Goal: Information Seeking & Learning: Learn about a topic

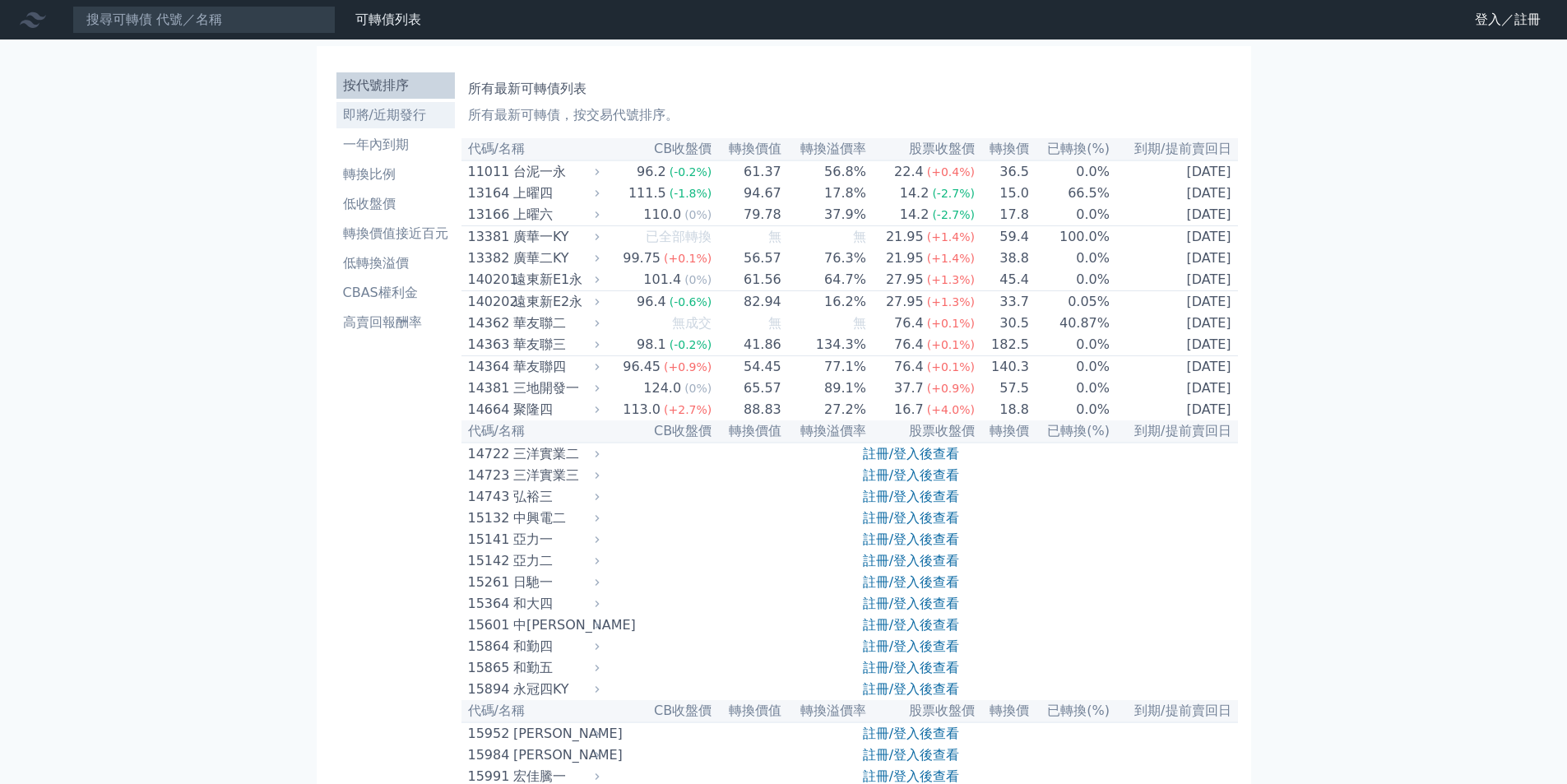
click at [390, 117] on li "即將/近期發行" at bounding box center [396, 115] width 119 height 19
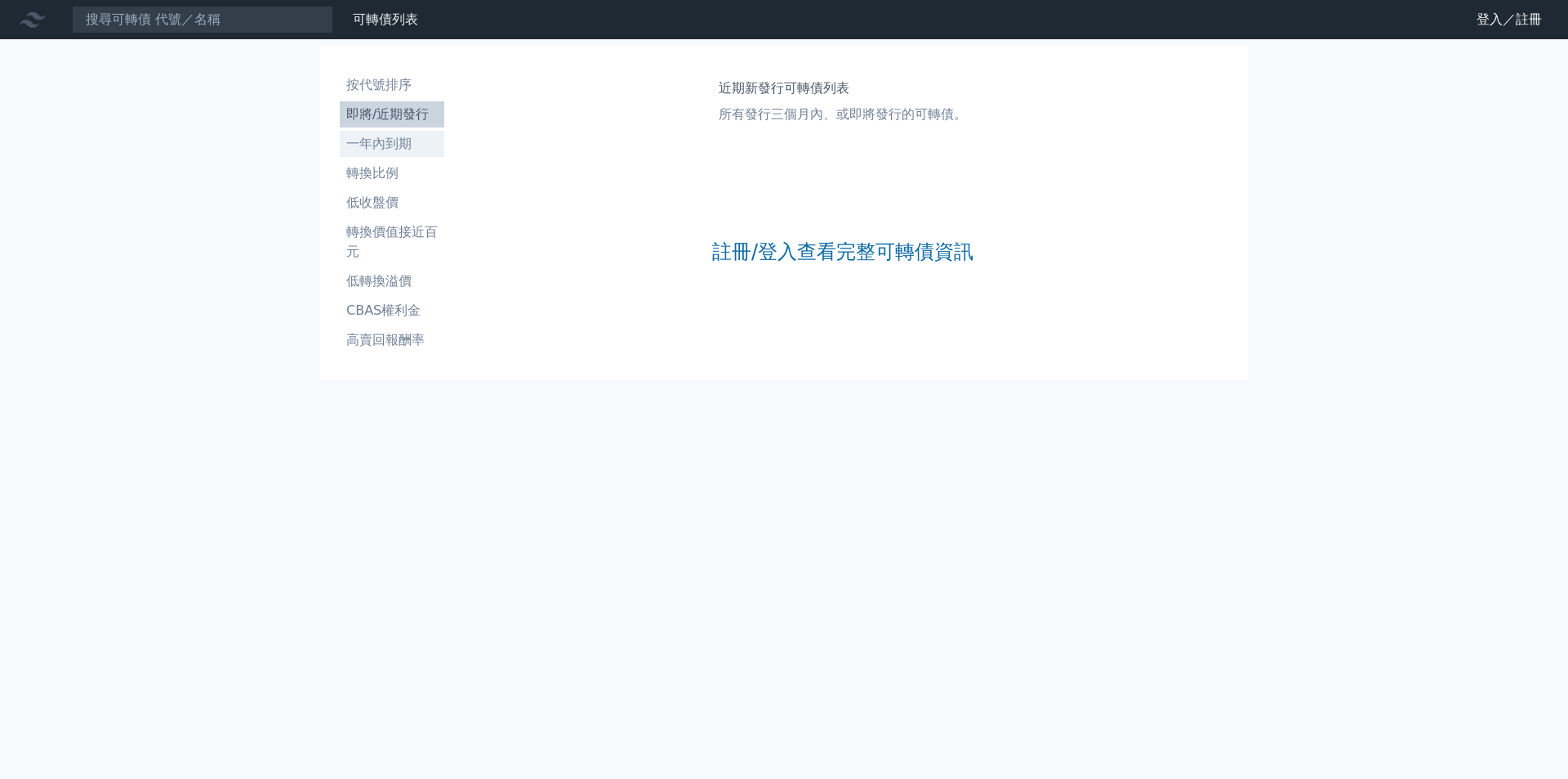
click at [403, 145] on li "一年內到期" at bounding box center [392, 143] width 105 height 19
click at [389, 119] on li "即將/近期發行" at bounding box center [392, 114] width 105 height 19
click at [786, 251] on link "註冊/登入查看完整可轉債資訊" at bounding box center [842, 251] width 261 height 26
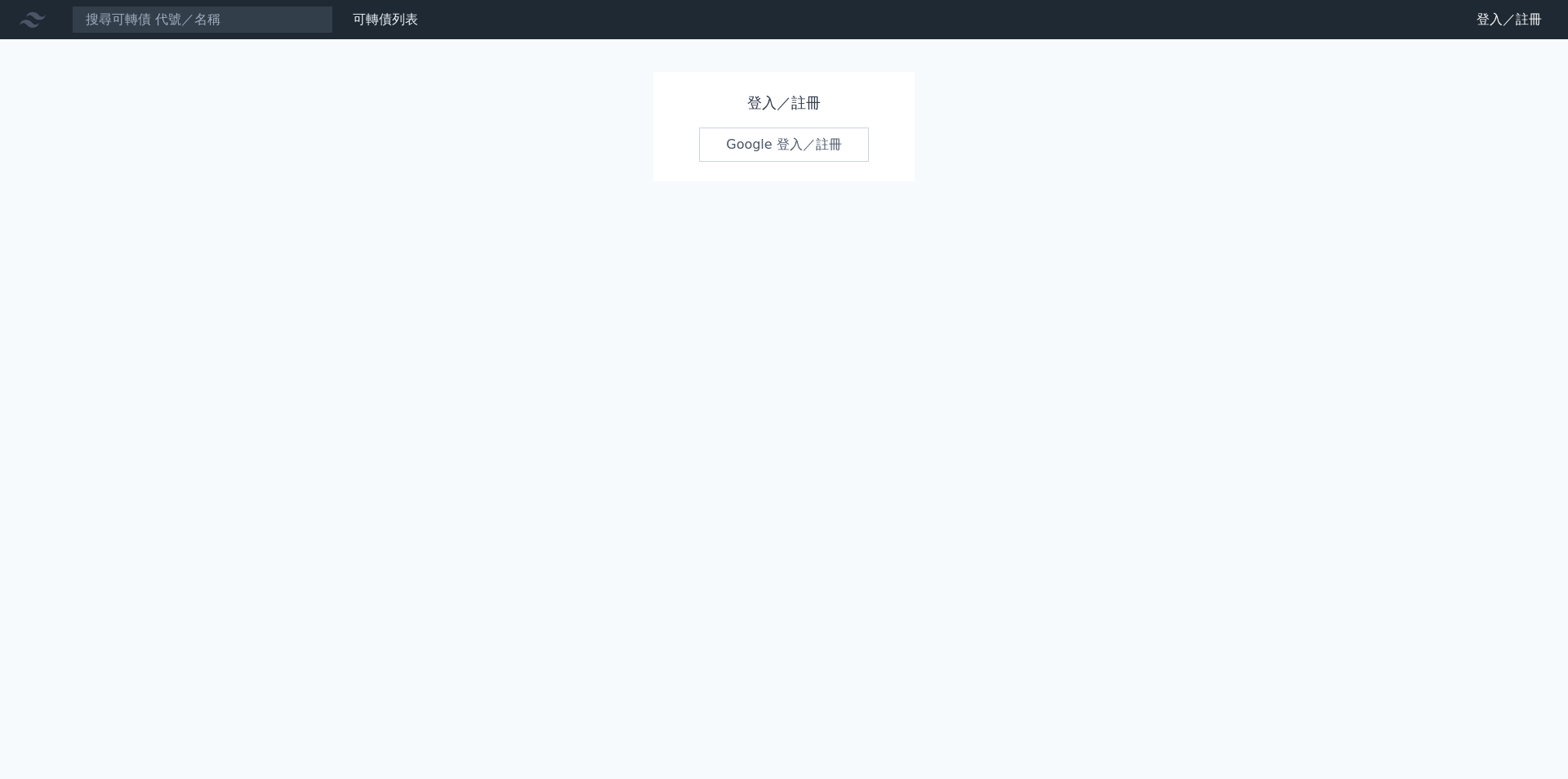
click at [780, 150] on link "Google 登入／註冊" at bounding box center [784, 144] width 170 height 34
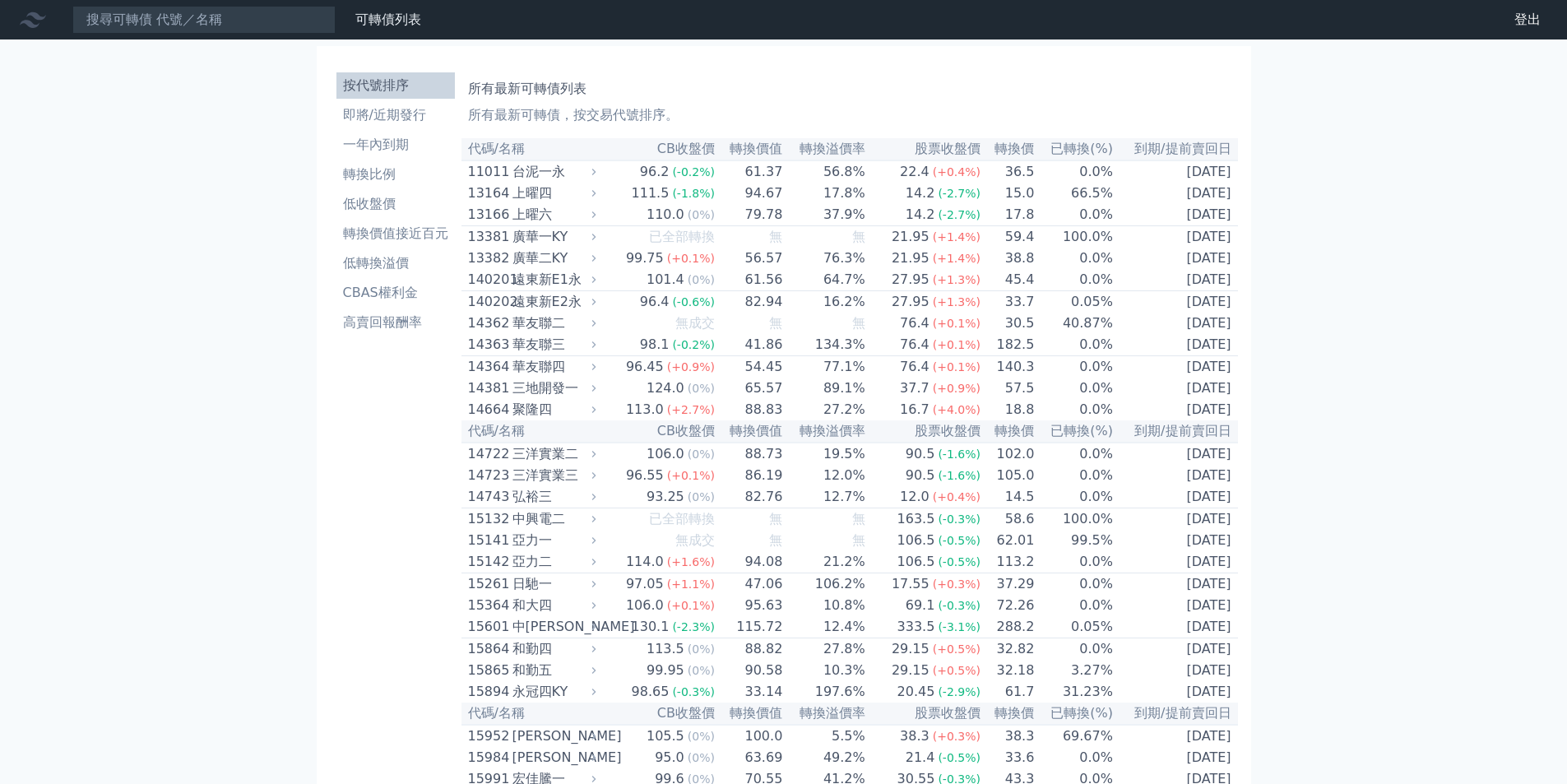
click at [58, 29] on div at bounding box center [35, 19] width 52 height 27
click at [38, 21] on icon at bounding box center [33, 19] width 27 height 27
click at [397, 114] on li "即將/近期發行" at bounding box center [396, 115] width 119 height 19
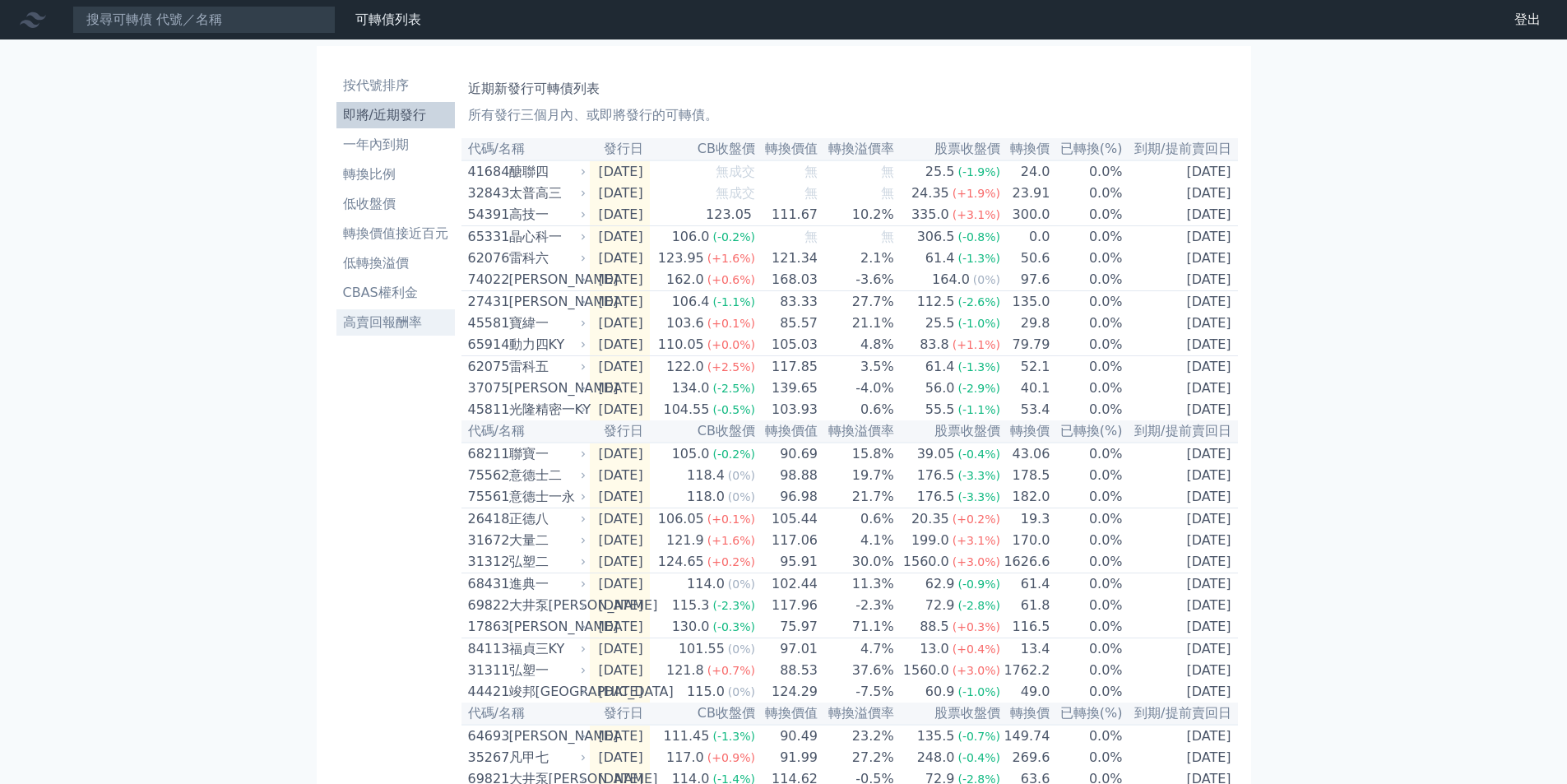
click at [353, 323] on li "高賣回報酬率" at bounding box center [396, 322] width 119 height 19
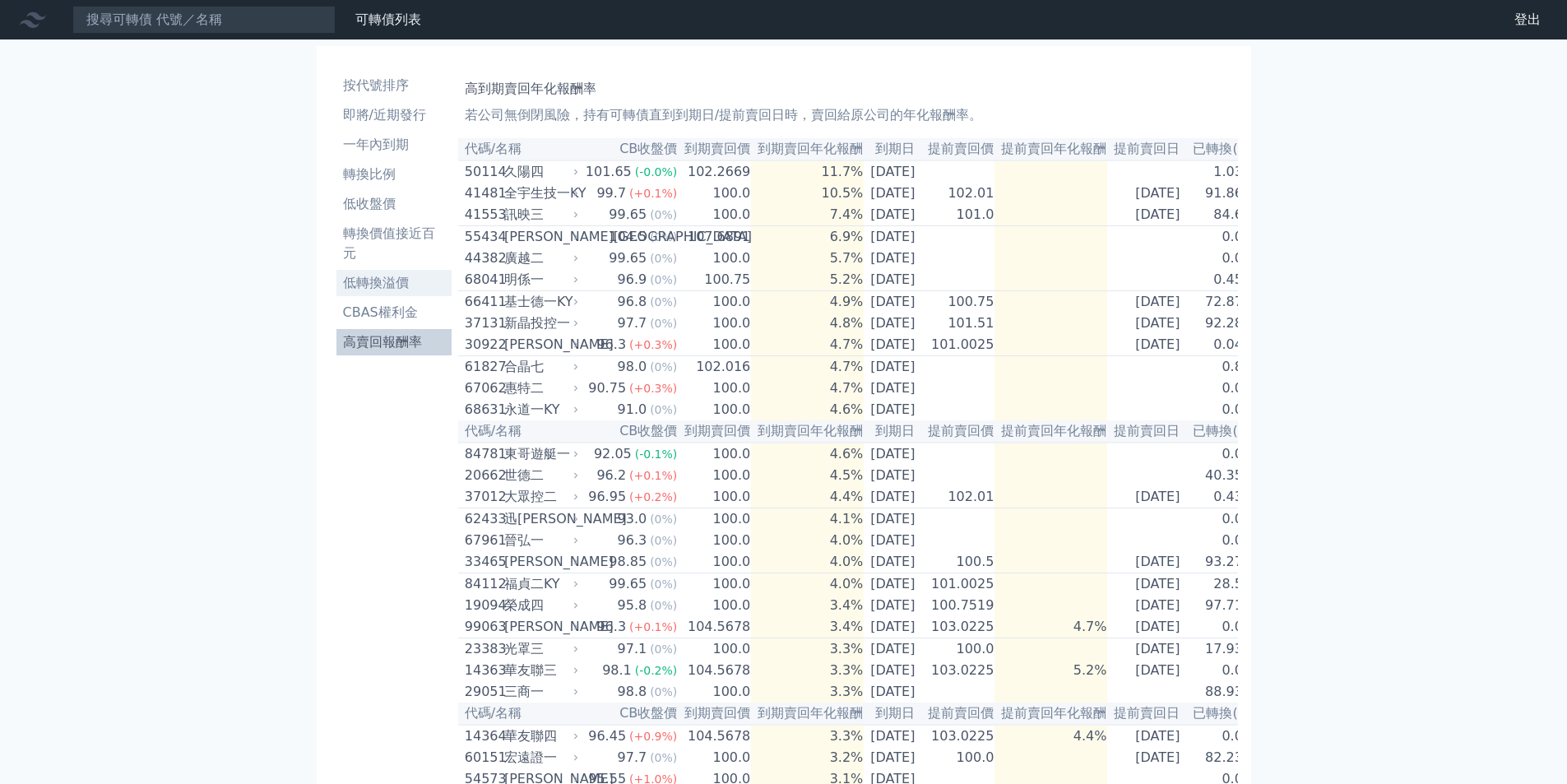
click at [358, 292] on li "低轉換溢價" at bounding box center [394, 283] width 115 height 19
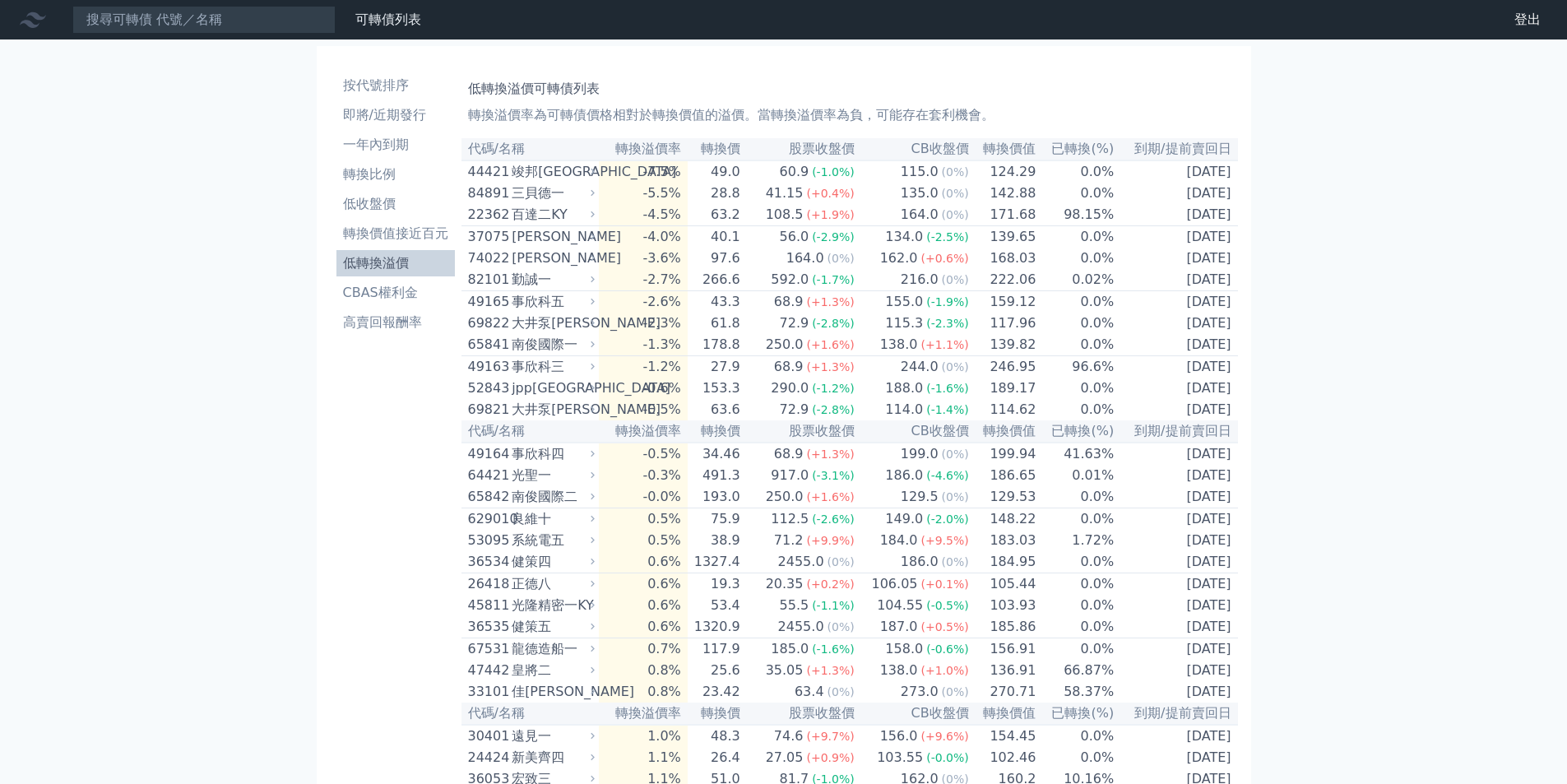
click at [362, 314] on li "高賣回報酬率" at bounding box center [396, 322] width 119 height 19
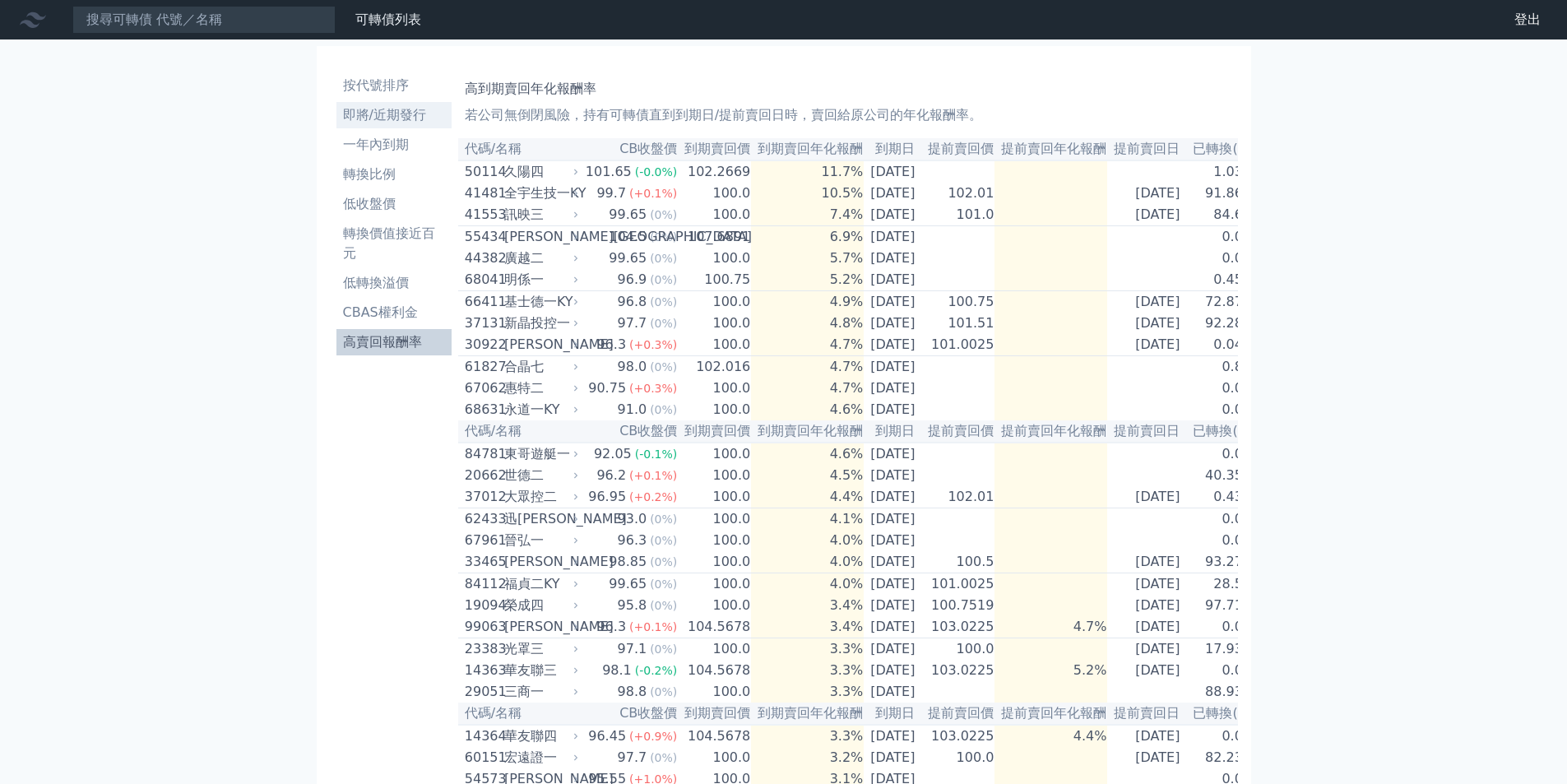
click at [371, 118] on li "即將/近期發行" at bounding box center [394, 115] width 115 height 19
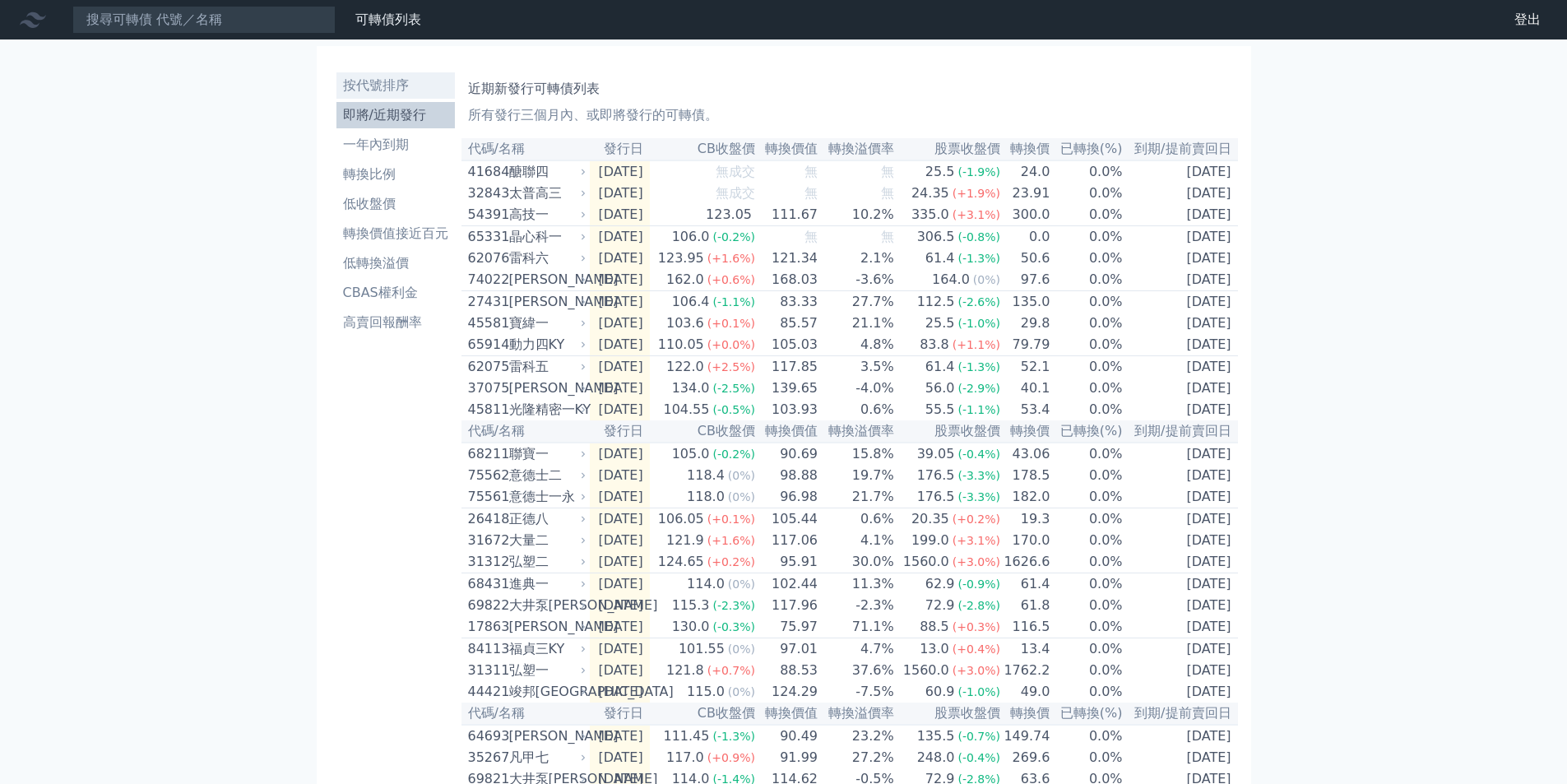
click at [376, 88] on li "按代號排序" at bounding box center [396, 86] width 119 height 19
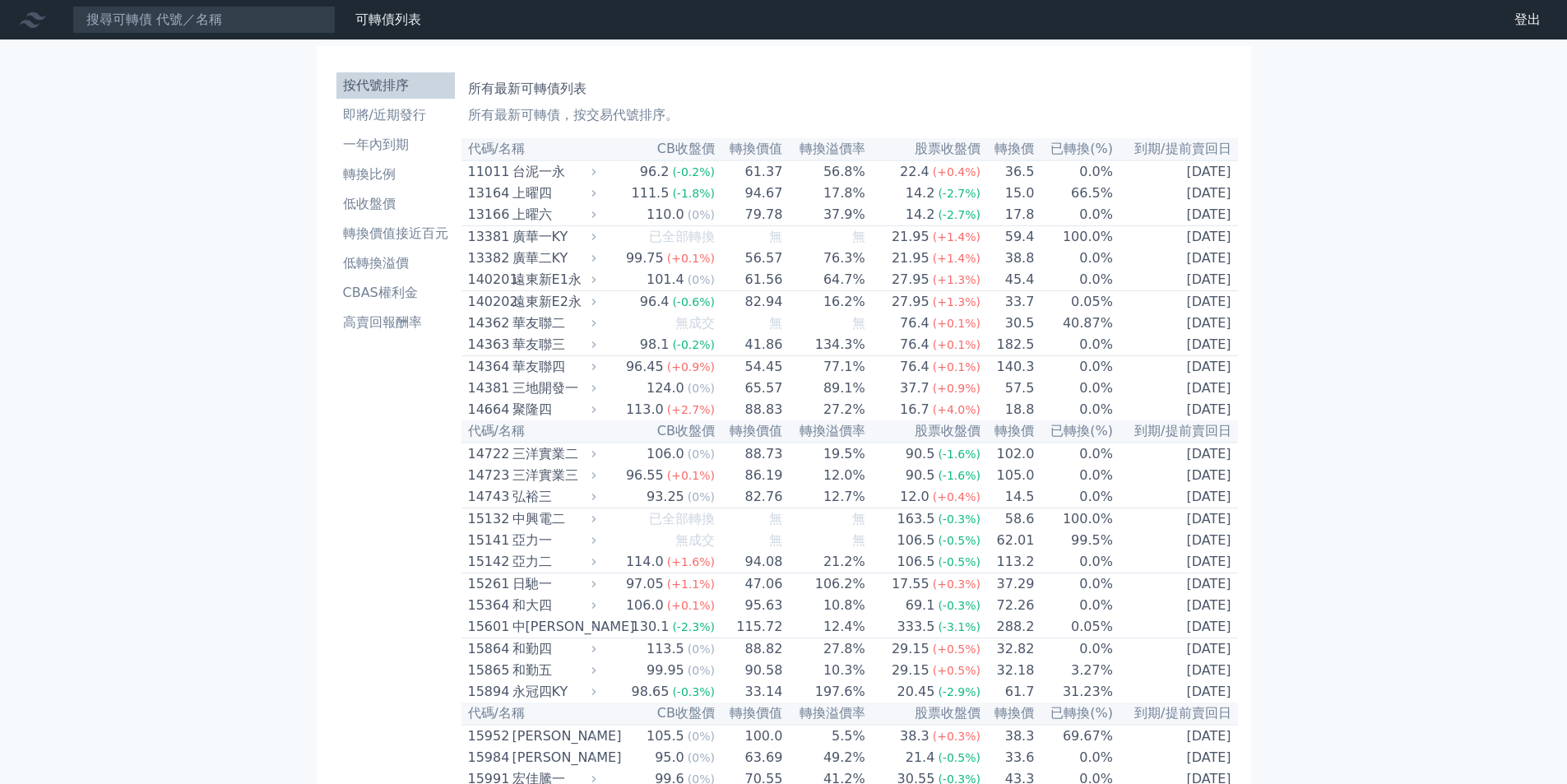
click at [381, 132] on link "一年內到期" at bounding box center [396, 145] width 119 height 27
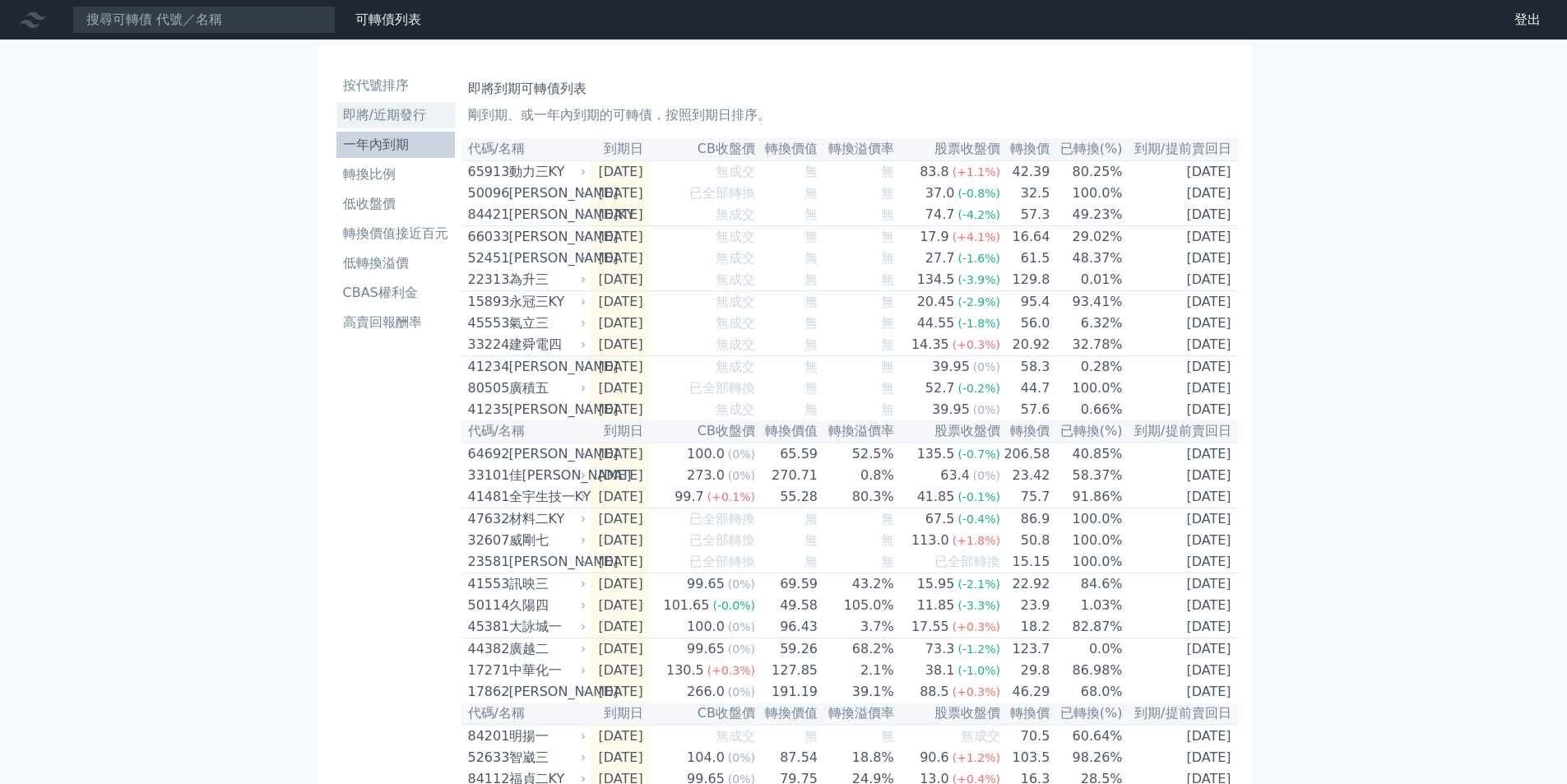
click at [414, 111] on li "即將/近期發行" at bounding box center [396, 115] width 119 height 19
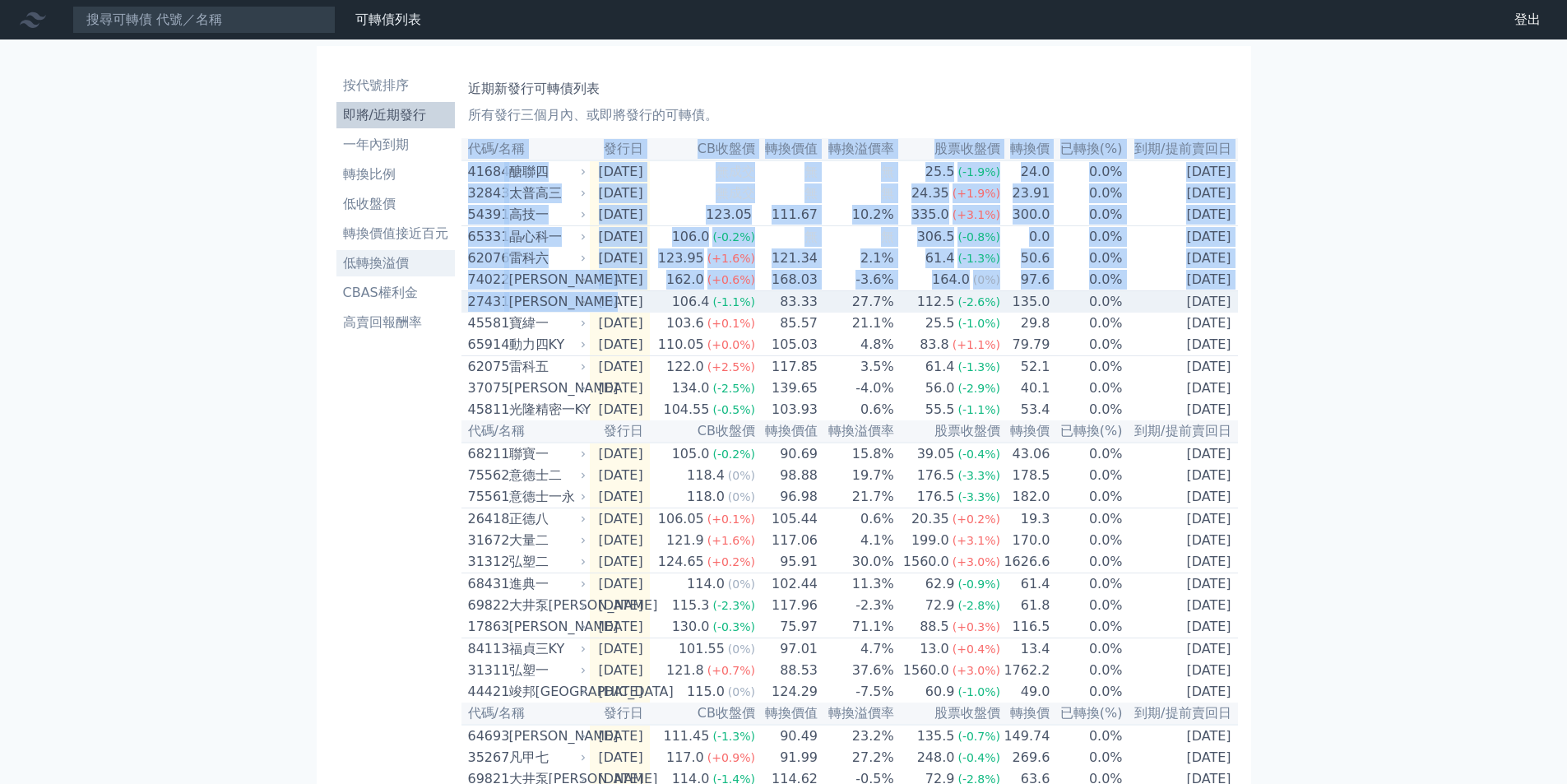
drag, startPoint x: 1267, startPoint y: 438, endPoint x: 453, endPoint y: 250, distance: 835.4
click at [539, 298] on div "可轉債列表 財務數據 可轉債列表 財務數據 登出 登出 按代號排序 即將/近期發行 一年內到期 轉換比例 低收盤價 轉換價值接近百元 低轉換溢價" at bounding box center [784, 581] width 1567 height 1163
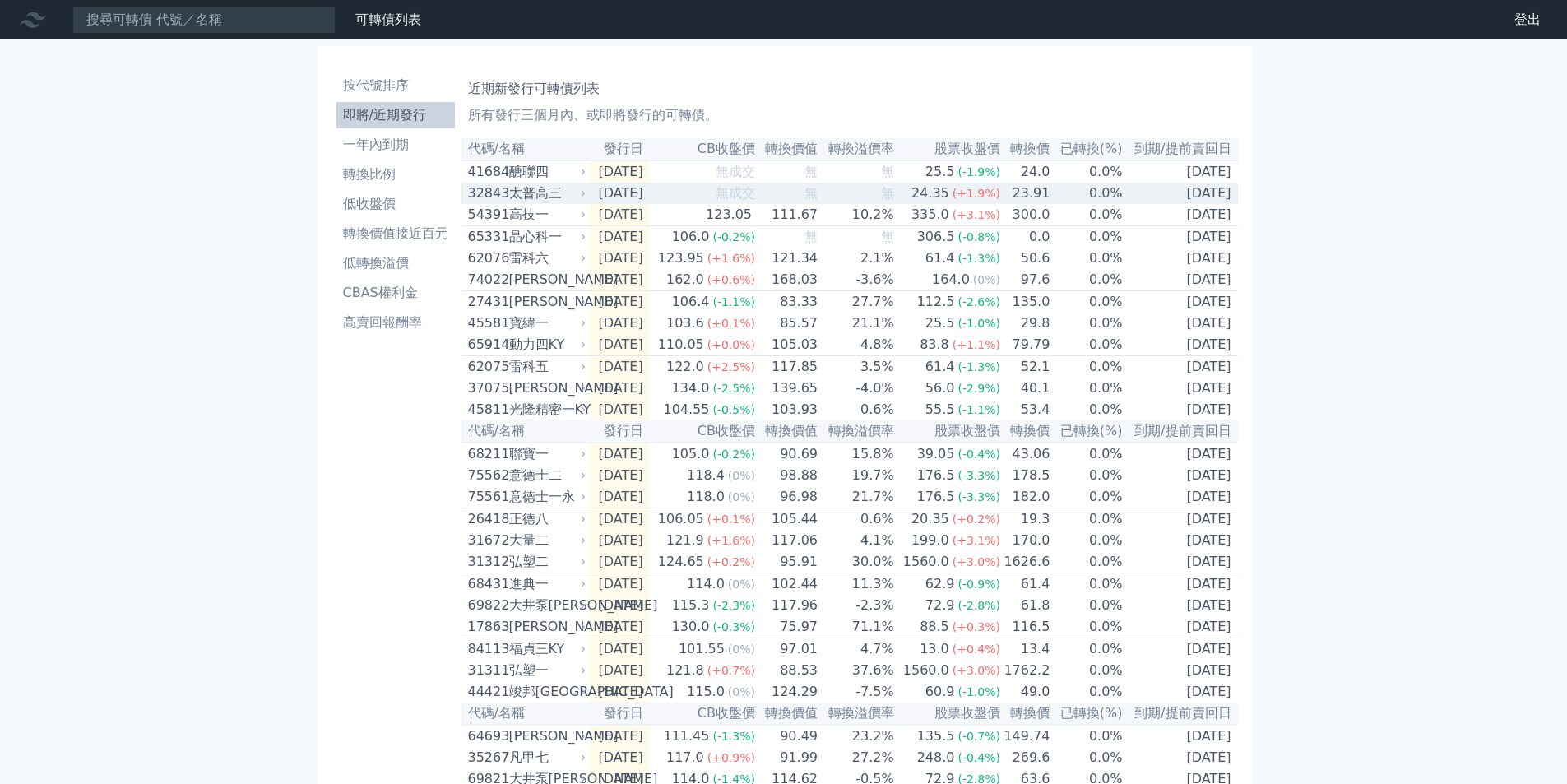
click at [465, 204] on td "32843 太普高三" at bounding box center [525, 193] width 128 height 21
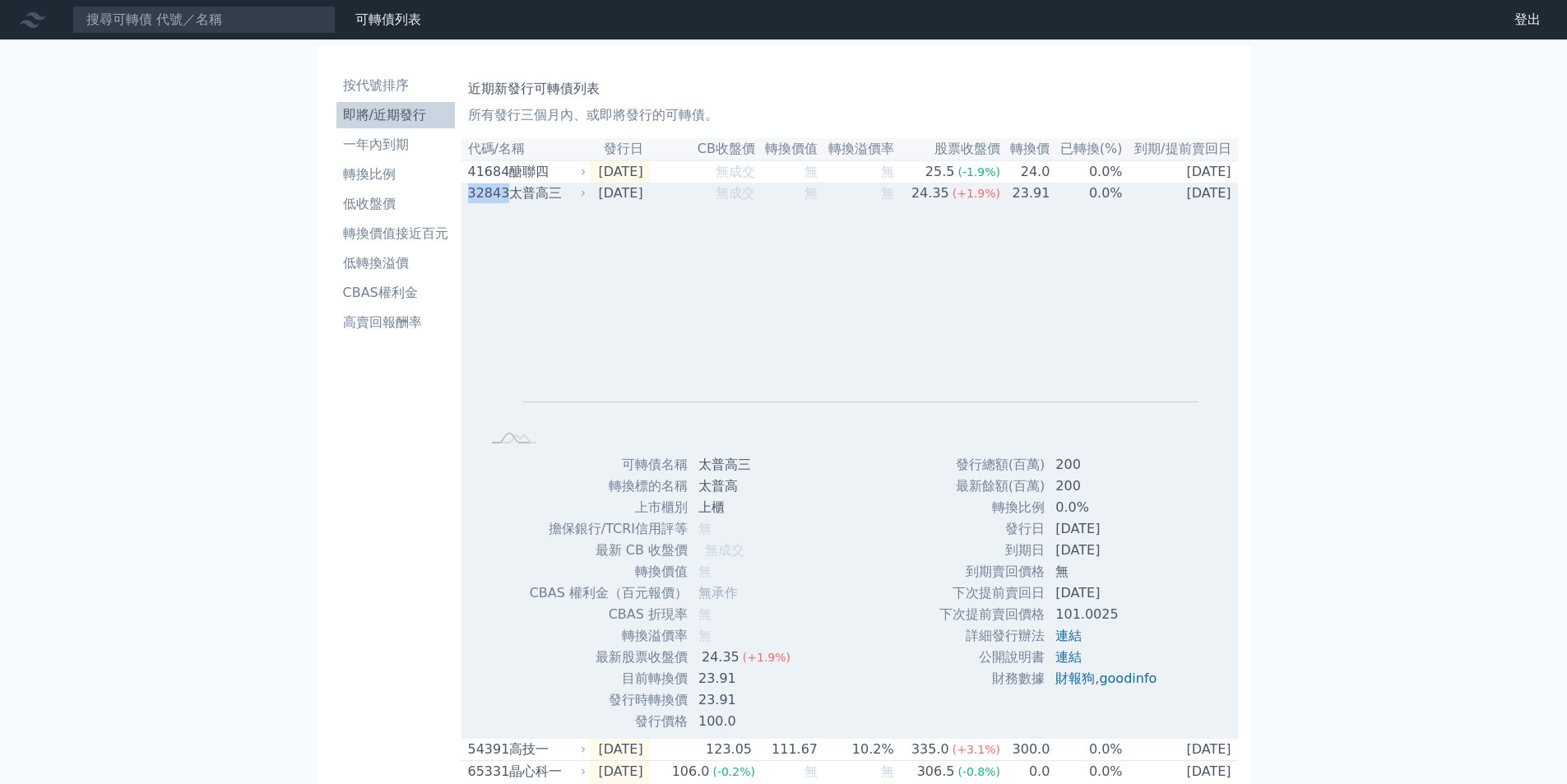
click at [464, 204] on td "32843 太普高三" at bounding box center [525, 193] width 128 height 21
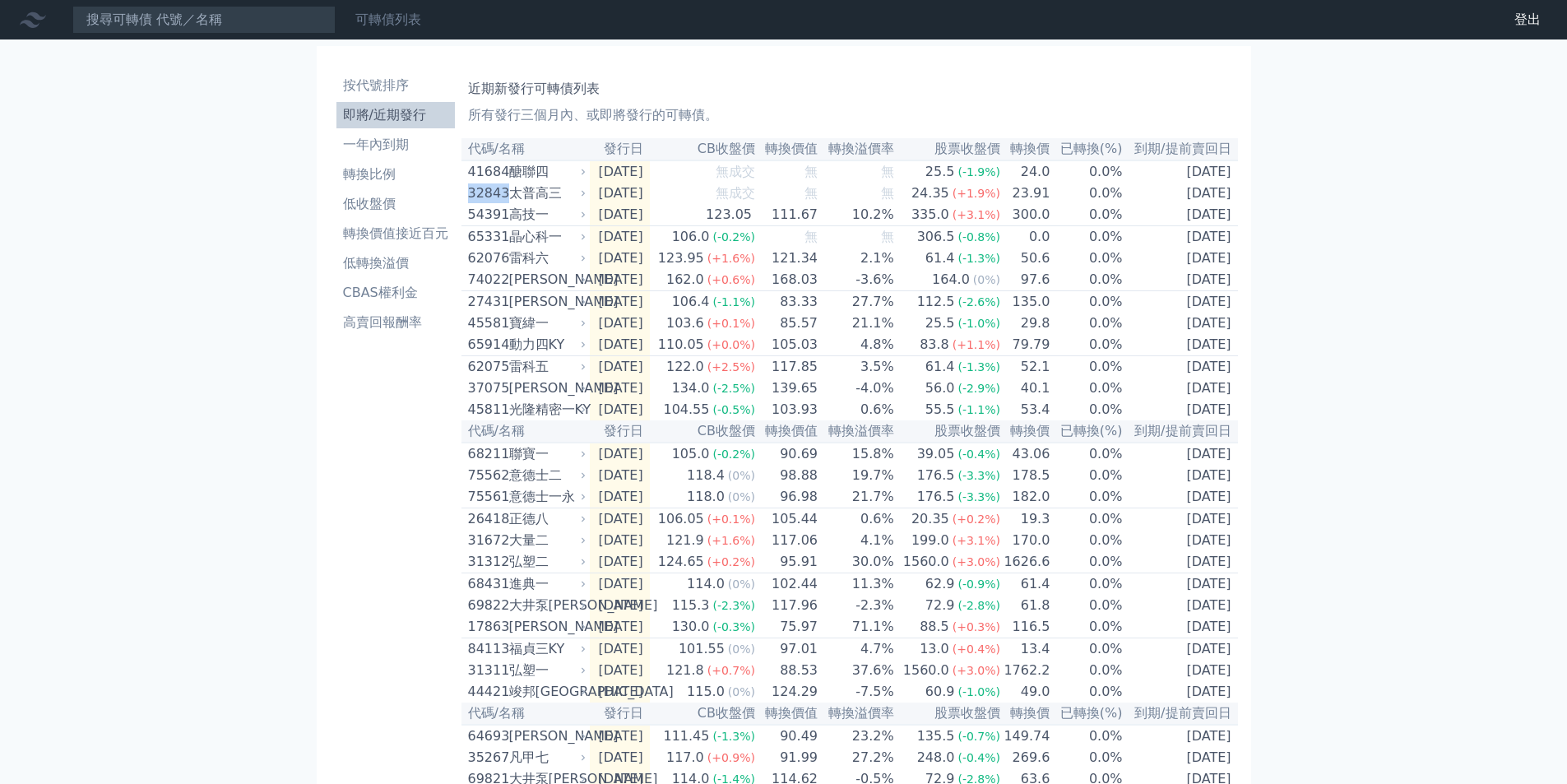
click at [391, 25] on link "可轉債列表" at bounding box center [388, 19] width 66 height 16
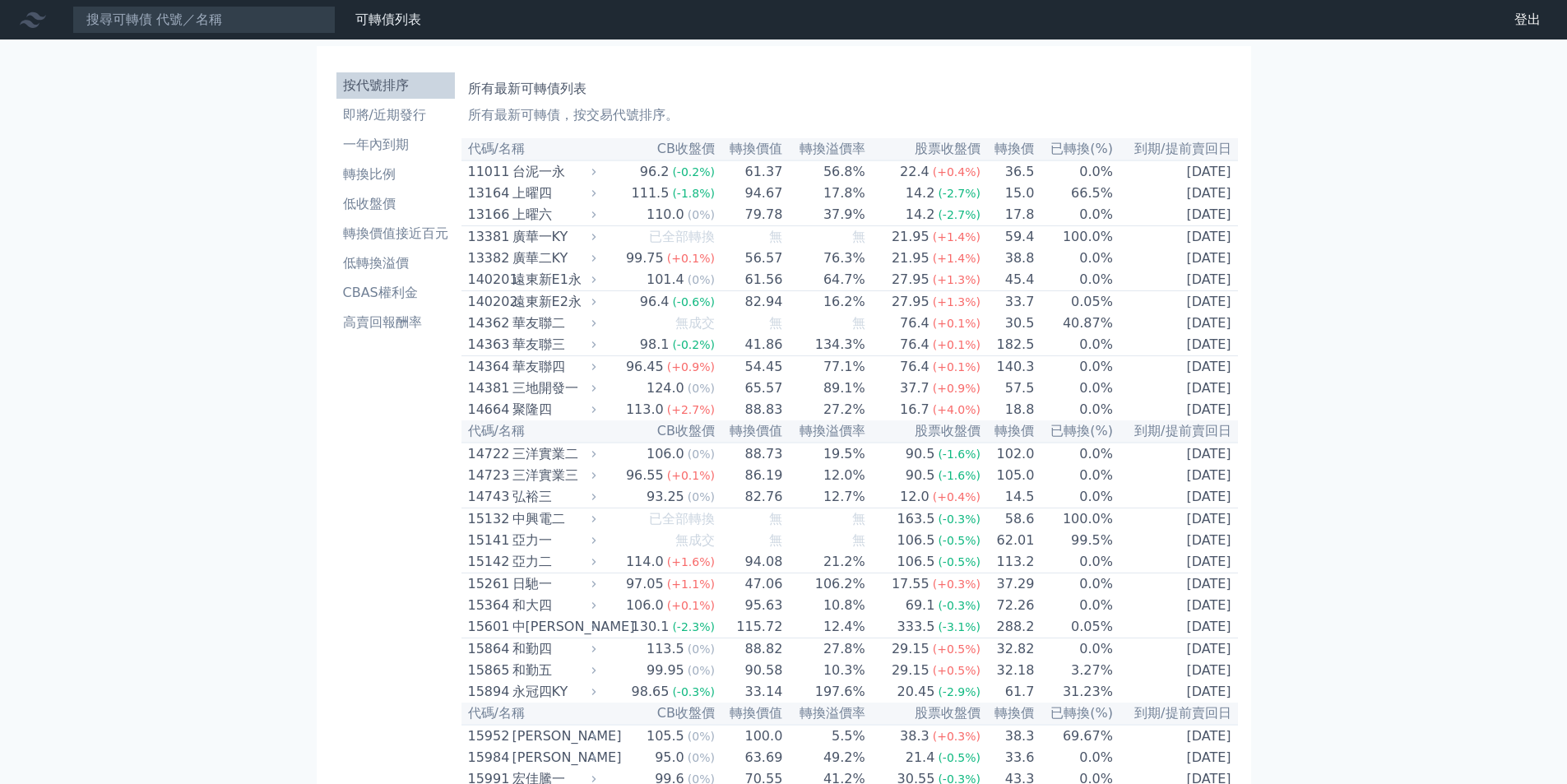
click at [0, 0] on link "財務數據" at bounding box center [0, 0] width 0 height 0
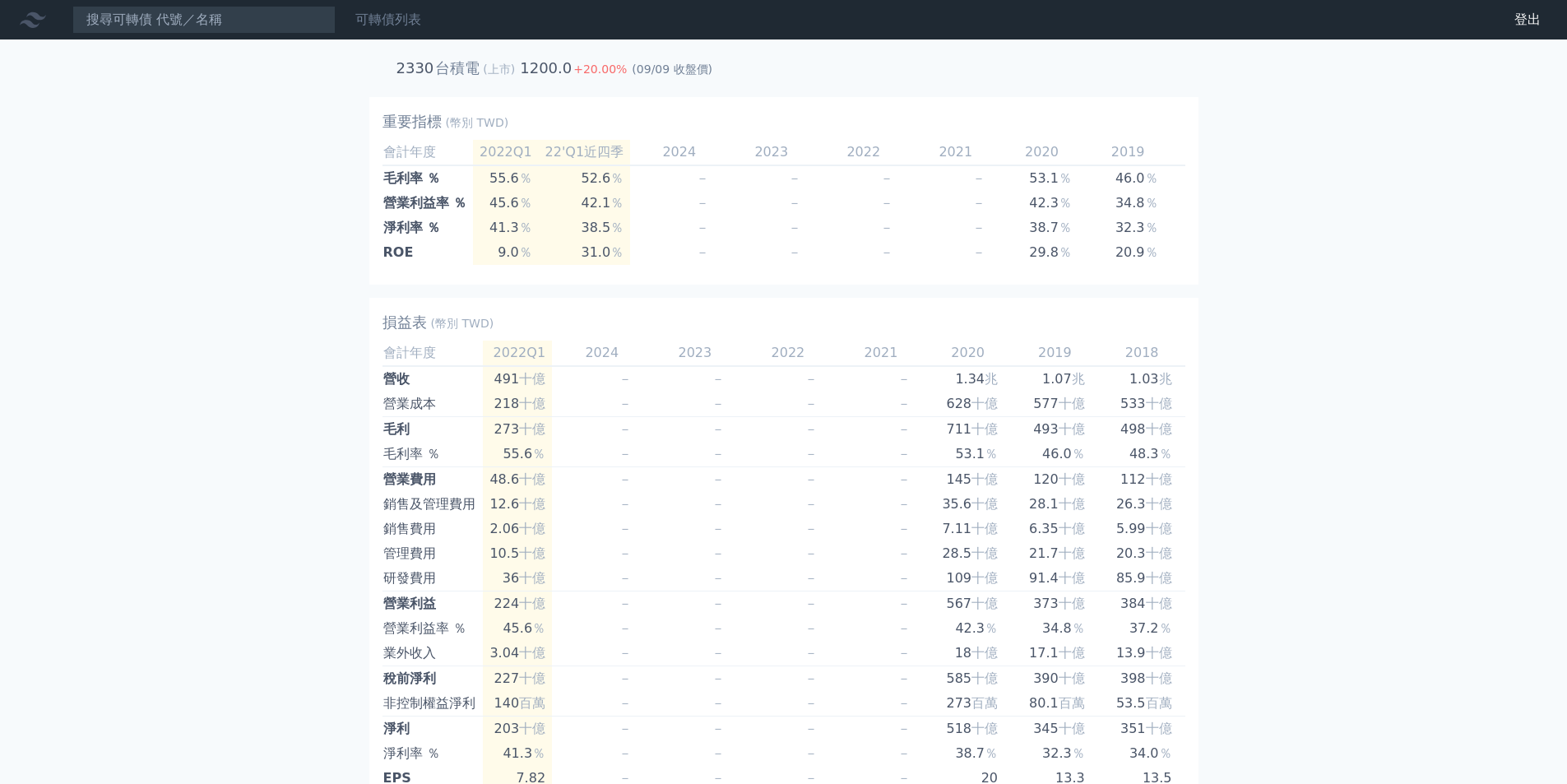
click at [412, 18] on link "可轉債列表" at bounding box center [388, 19] width 66 height 16
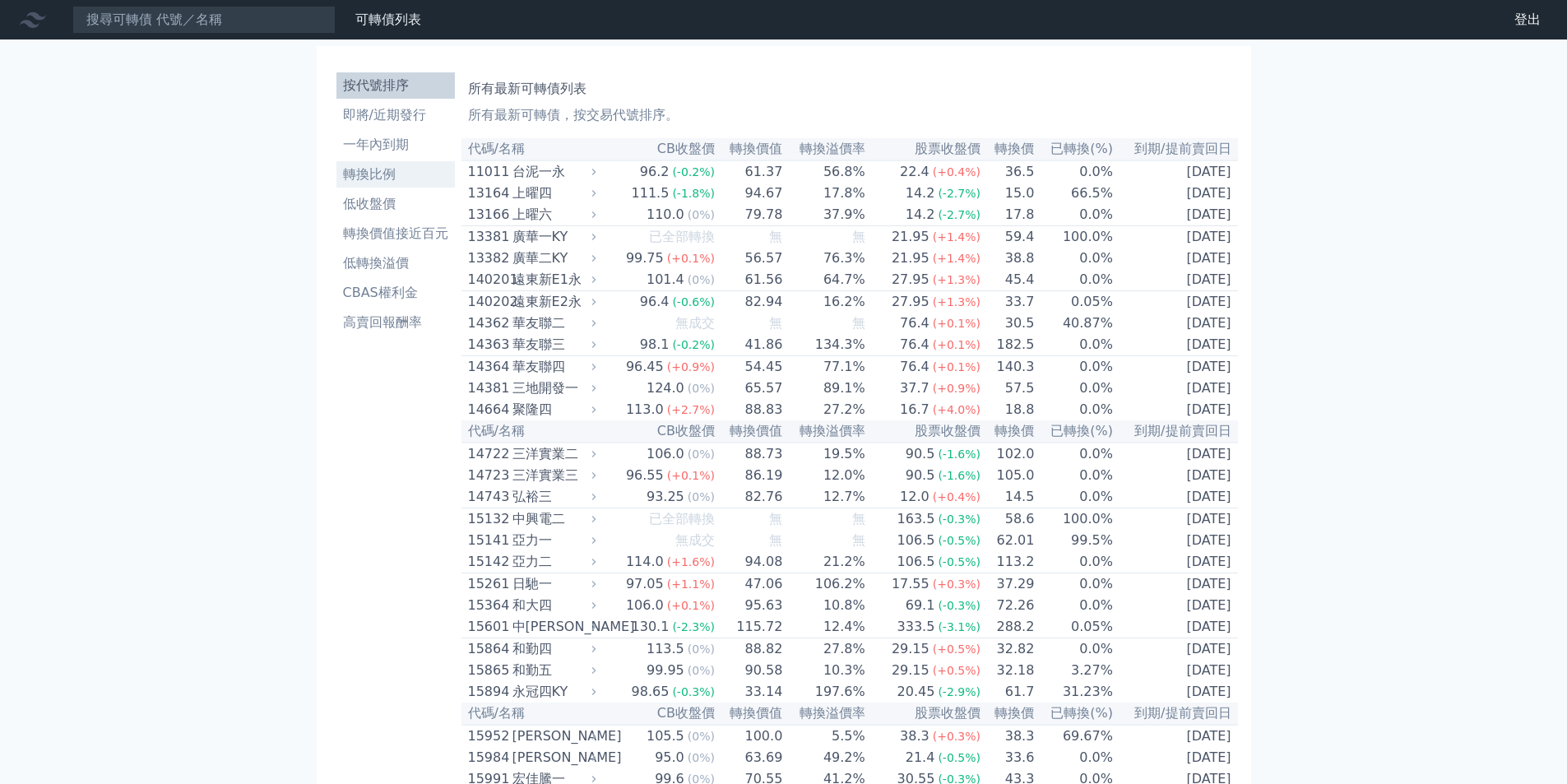
click at [382, 172] on li "轉換比例" at bounding box center [396, 174] width 119 height 19
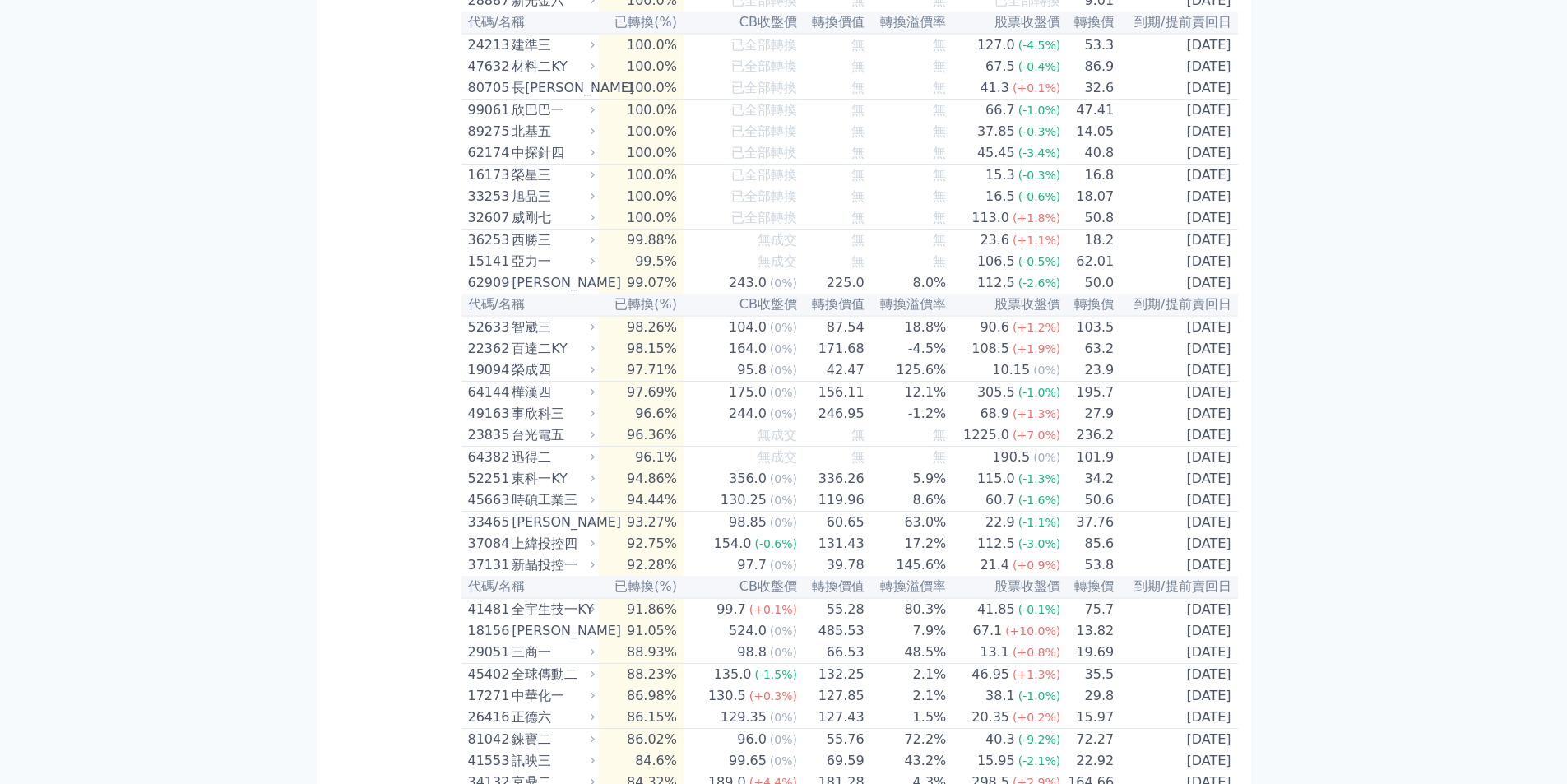
scroll to position [987, 0]
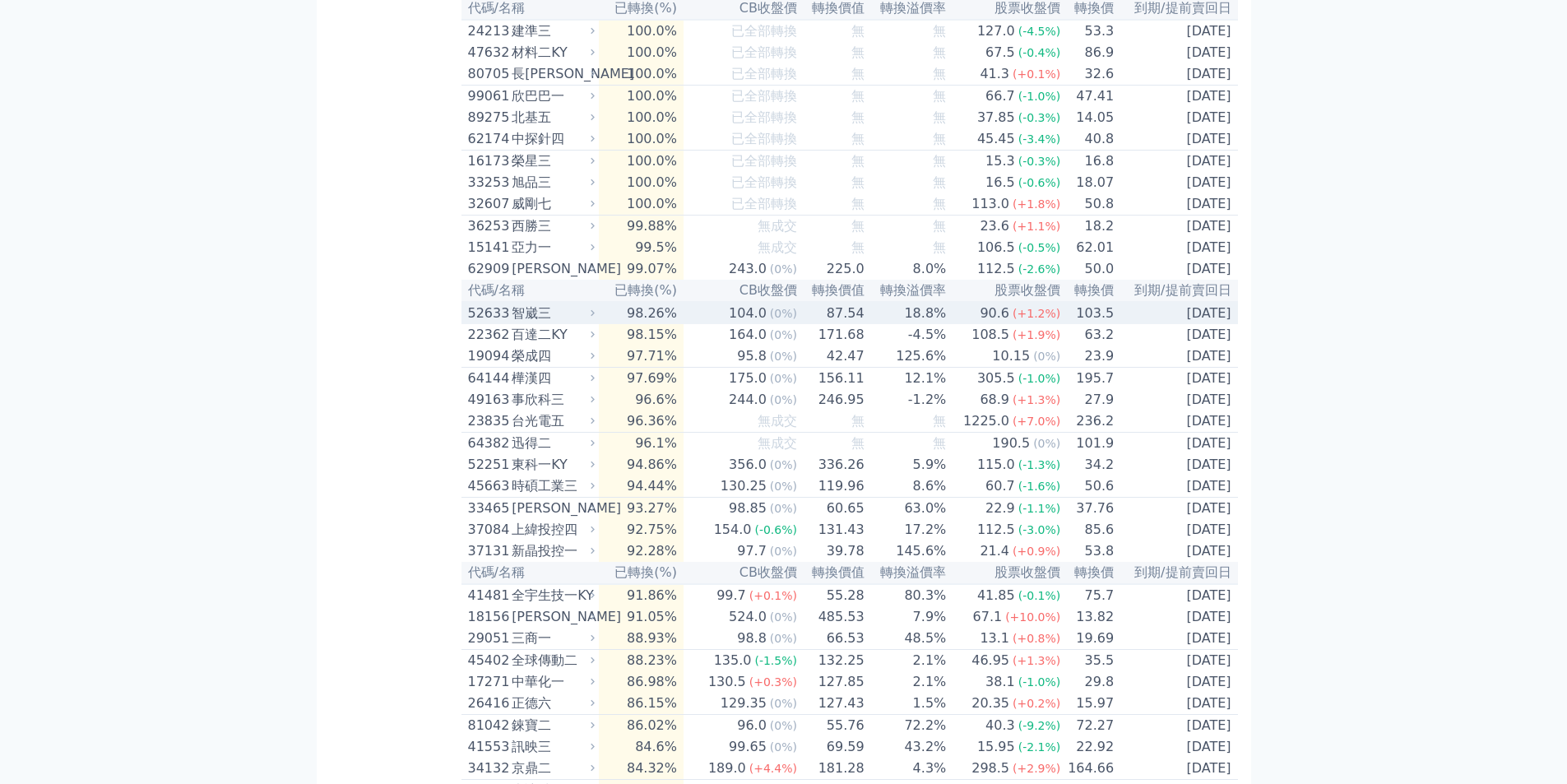
click at [924, 324] on td "18.8%" at bounding box center [907, 312] width 82 height 22
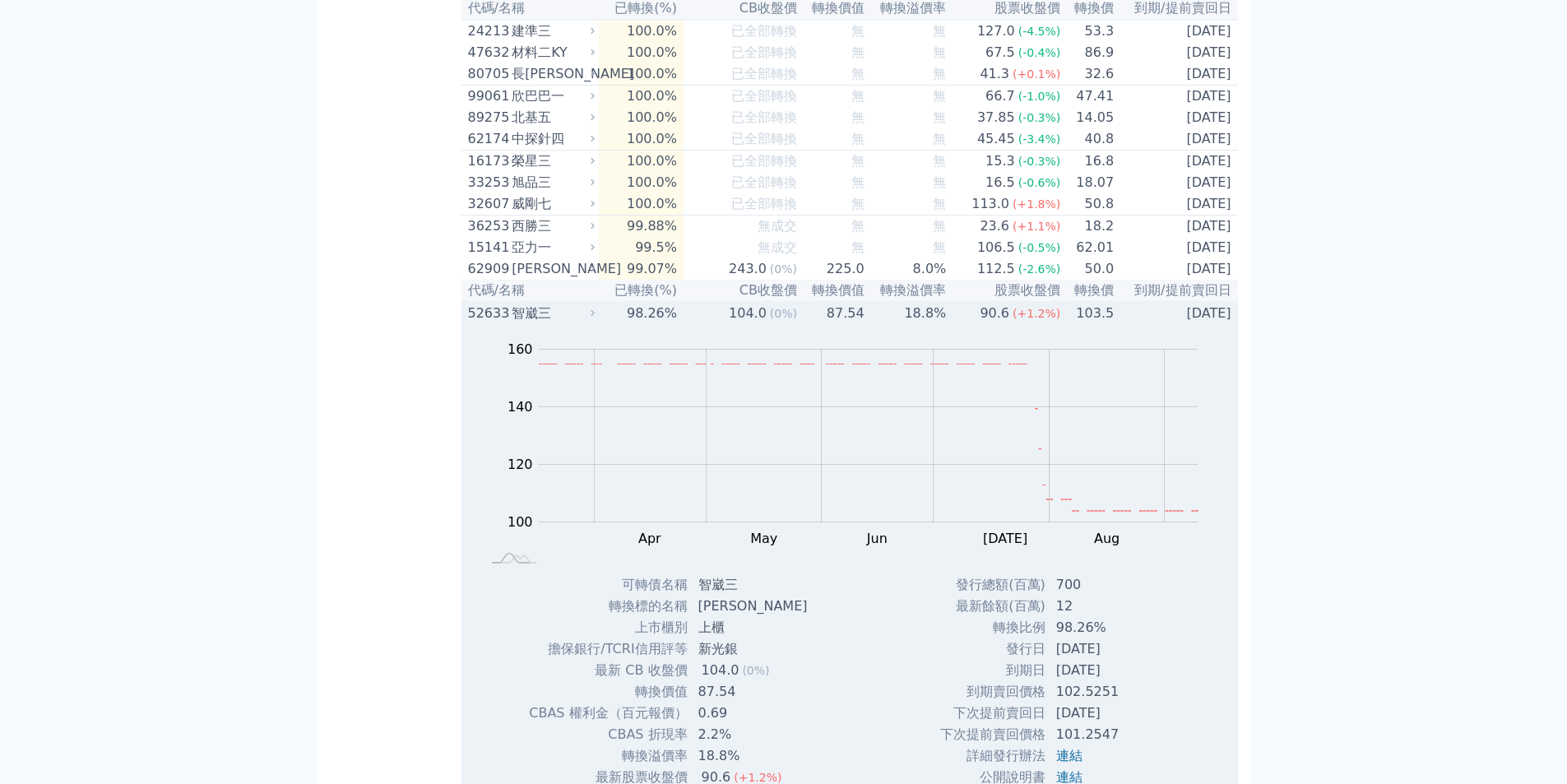
click at [924, 324] on td "18.8%" at bounding box center [907, 312] width 82 height 22
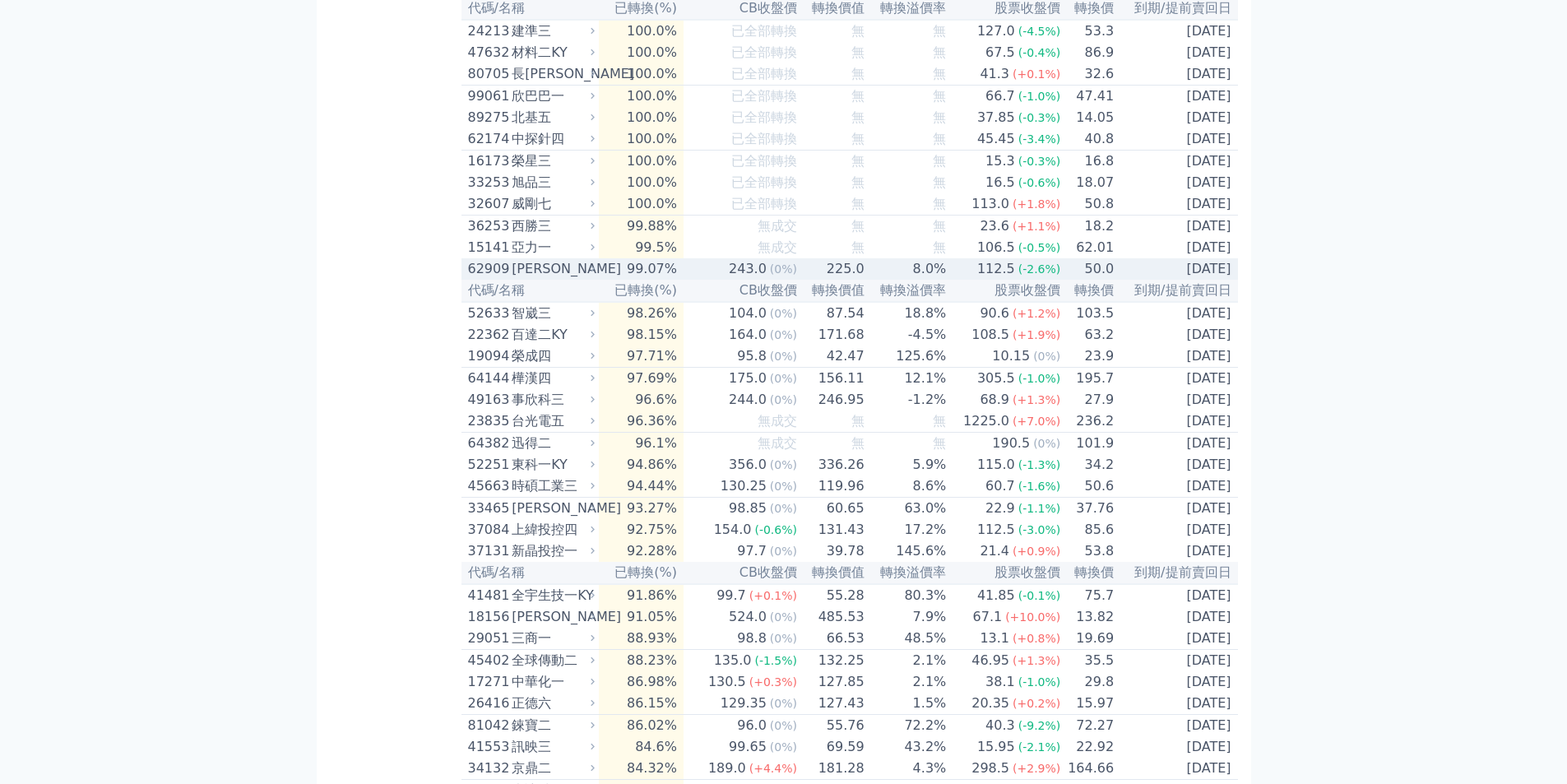
click at [538, 279] on div "[PERSON_NAME]" at bounding box center [552, 269] width 80 height 19
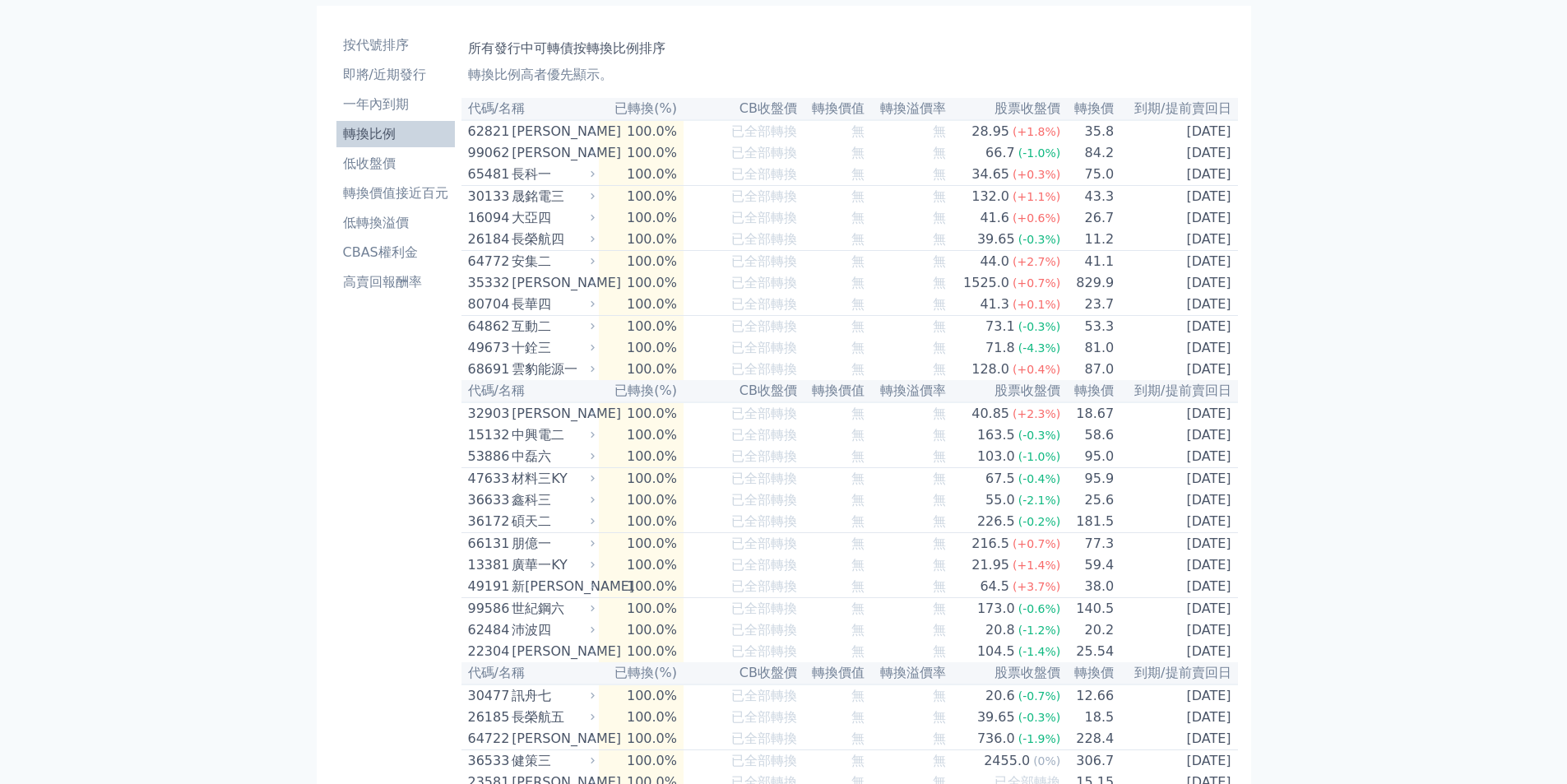
scroll to position [0, 0]
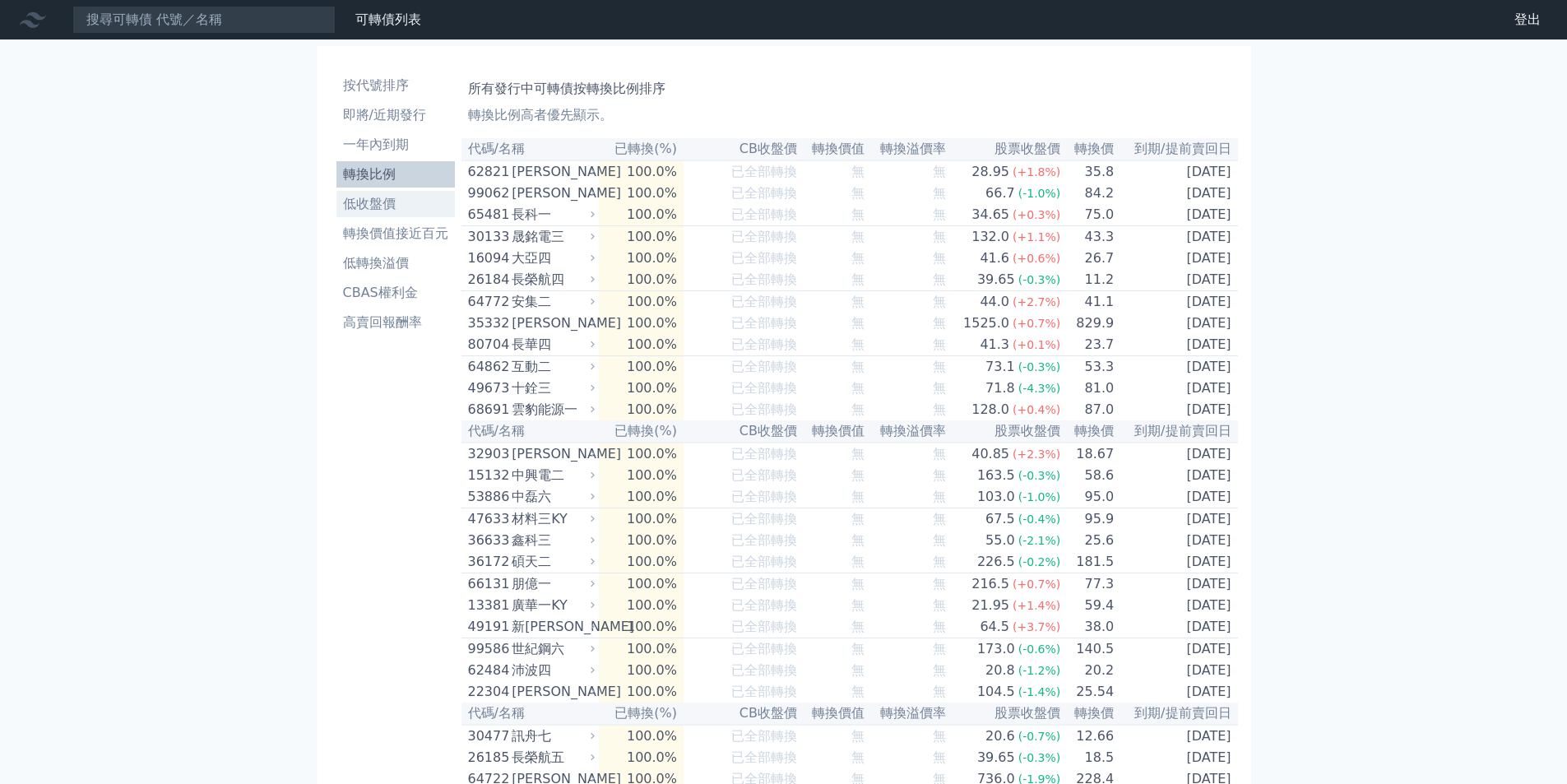
click at [383, 199] on li "低收盤價" at bounding box center [396, 204] width 119 height 19
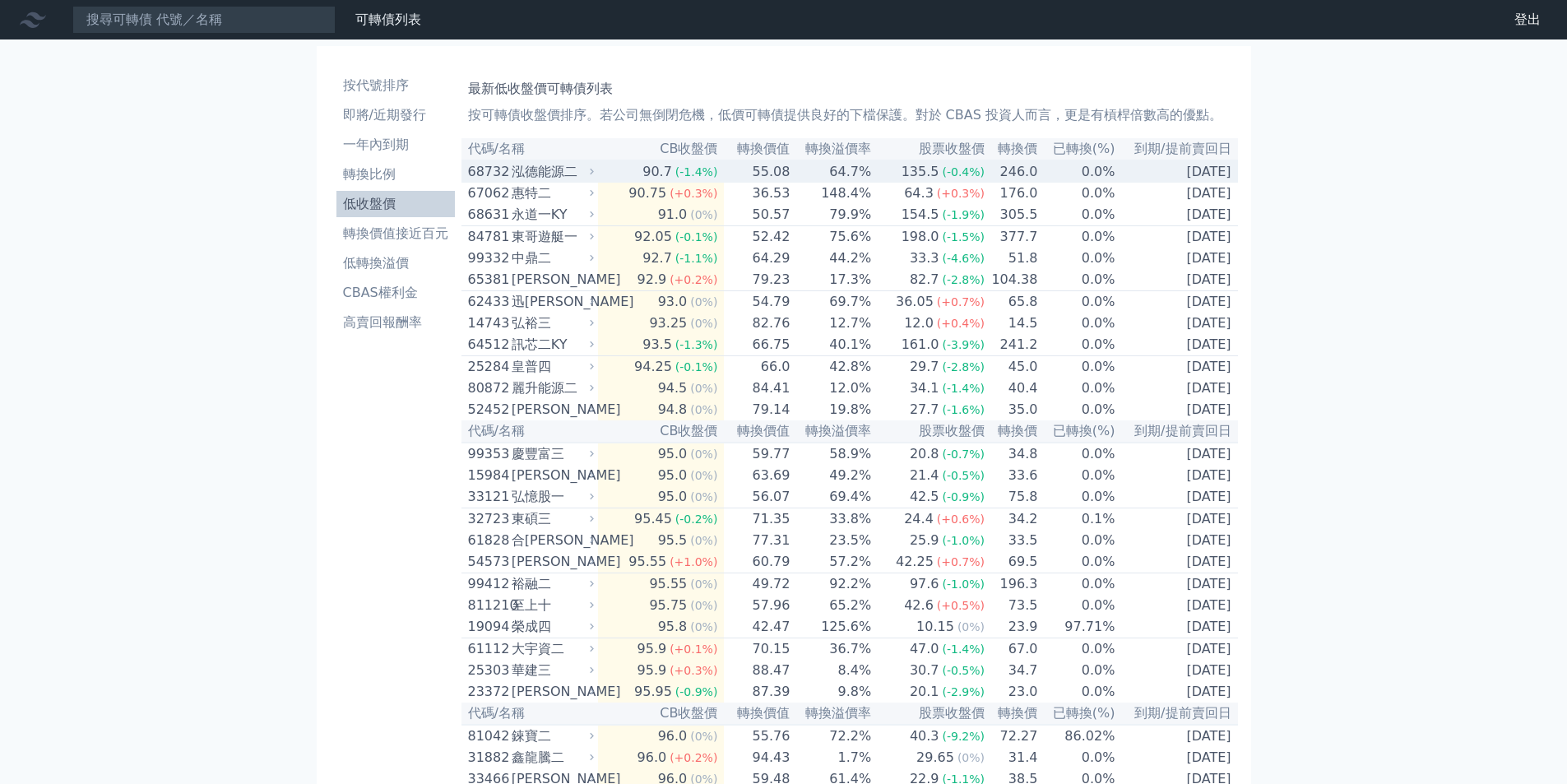
click at [563, 175] on div "泓德能源二" at bounding box center [551, 172] width 79 height 19
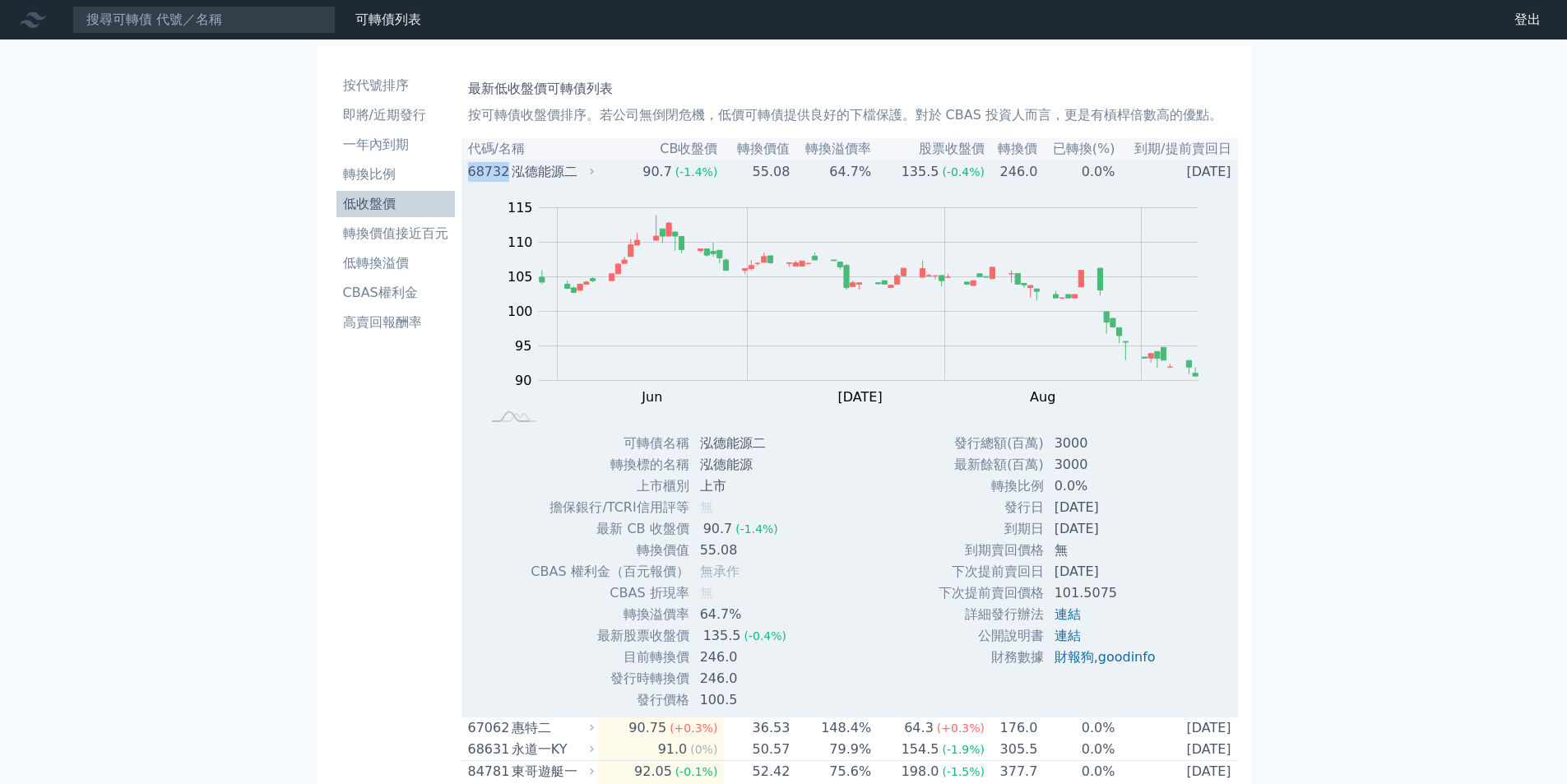
drag, startPoint x: 468, startPoint y: 170, endPoint x: 506, endPoint y: 175, distance: 38.3
click at [506, 175] on td "68732 泓德能源二" at bounding box center [529, 171] width 136 height 22
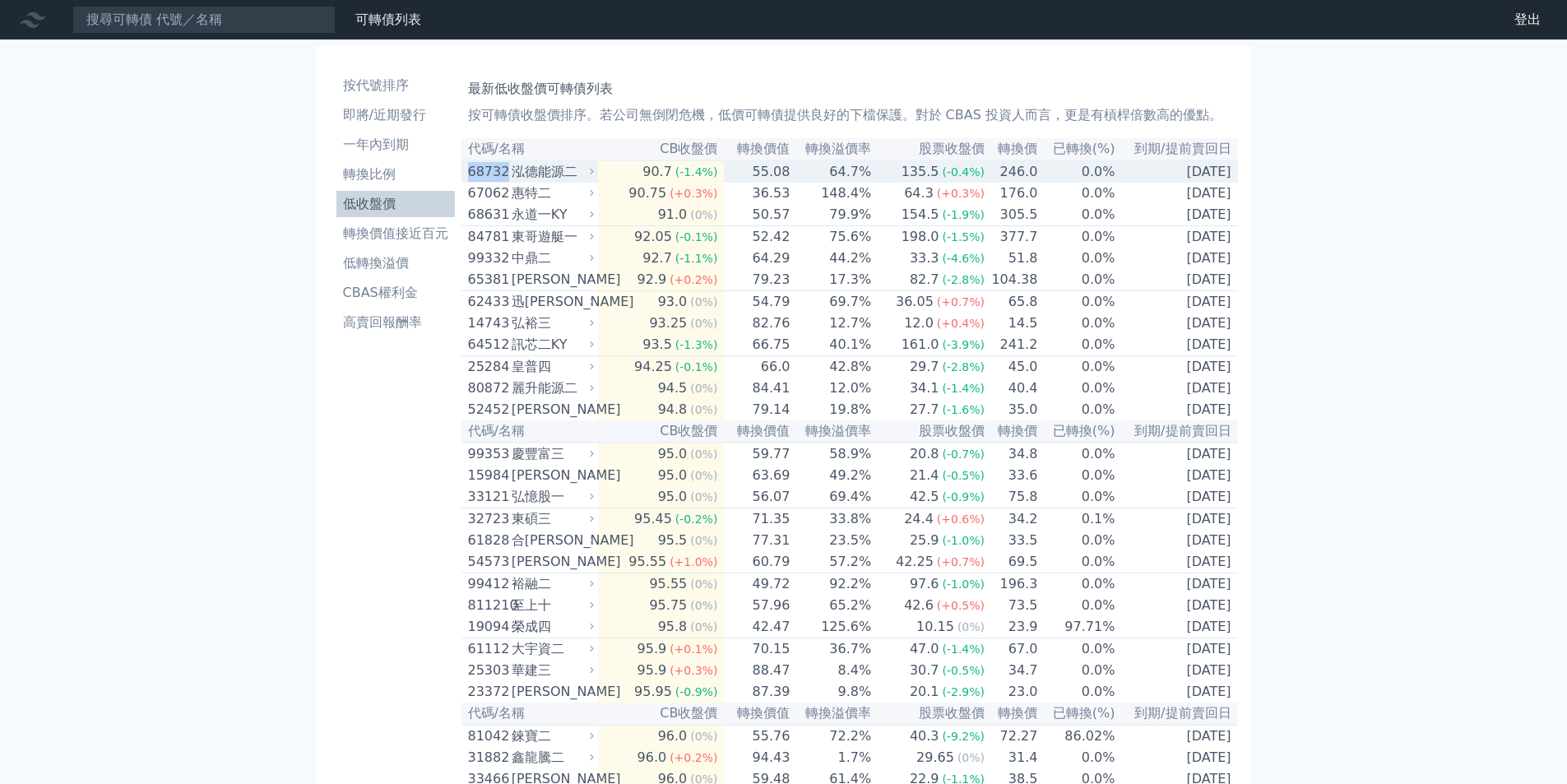
copy div "68732"
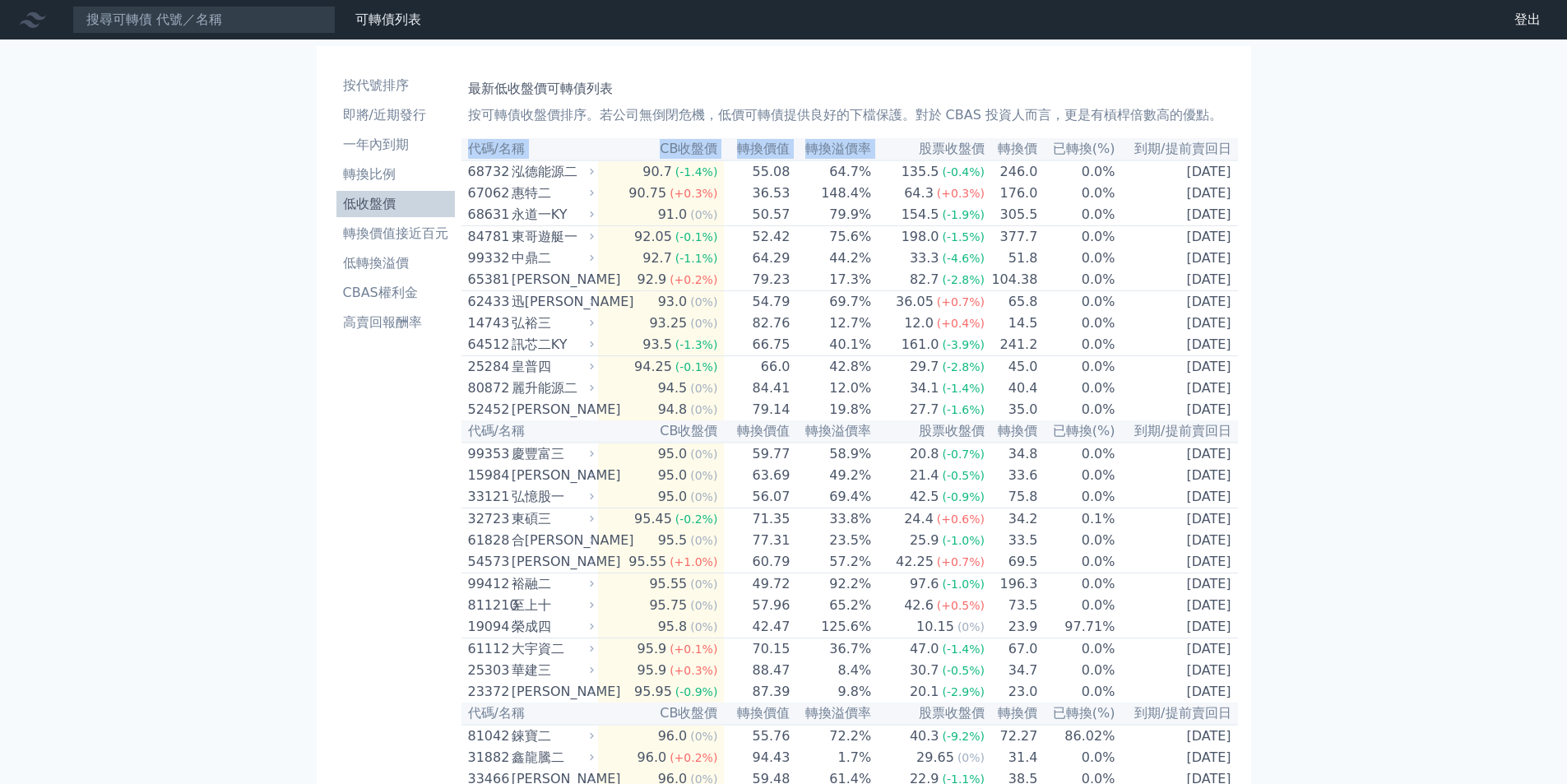
drag, startPoint x: 799, startPoint y: 136, endPoint x: 885, endPoint y: 150, distance: 87.1
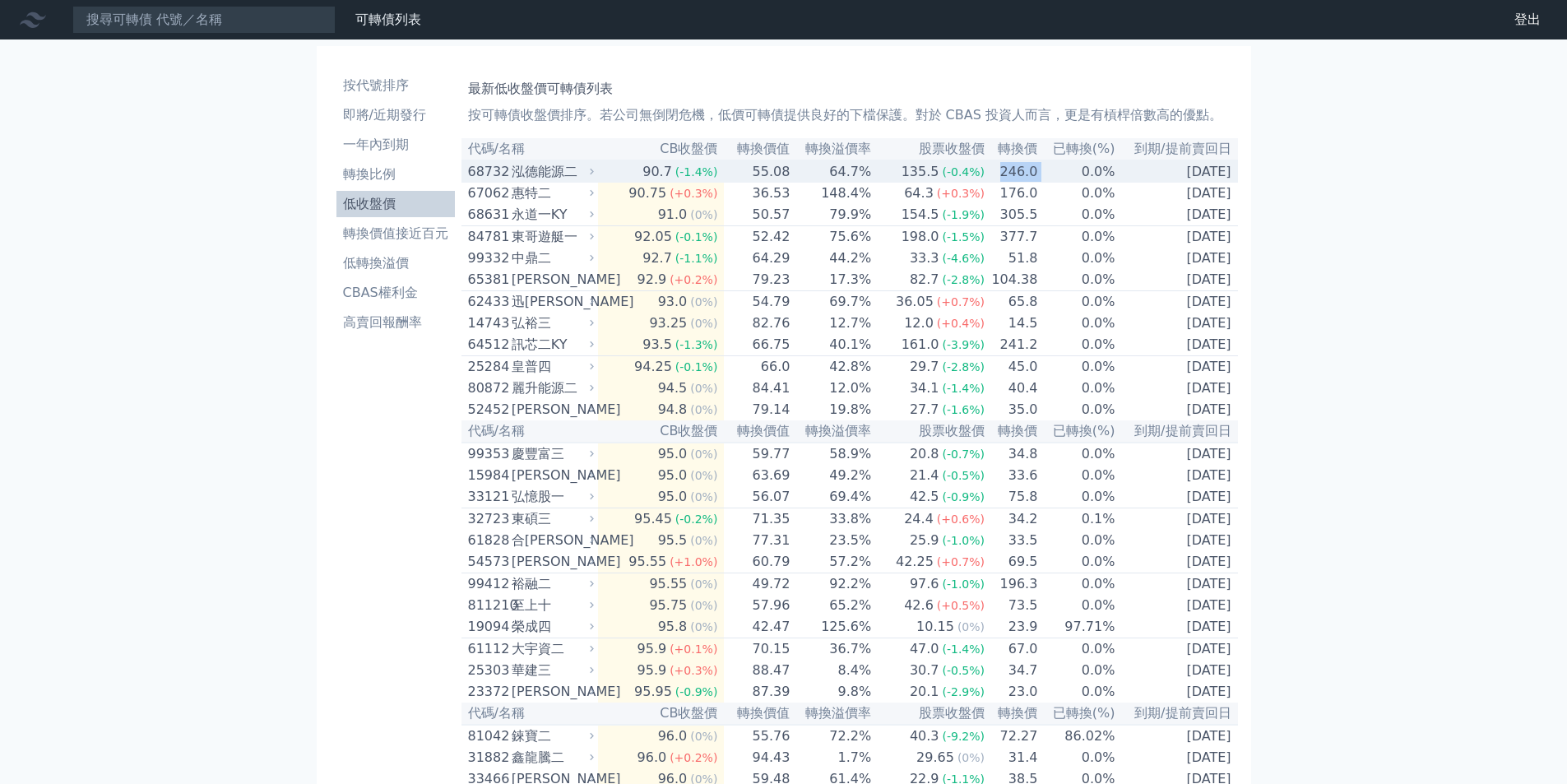
drag, startPoint x: 997, startPoint y: 176, endPoint x: 1048, endPoint y: 177, distance: 51.0
click at [1048, 177] on tr "68732 泓德能源二 90.7 (-1.4%) 55.08 64.7% 135.5 (-0.4%) 246.0 0.0% [DATE]" at bounding box center [849, 171] width 776 height 22
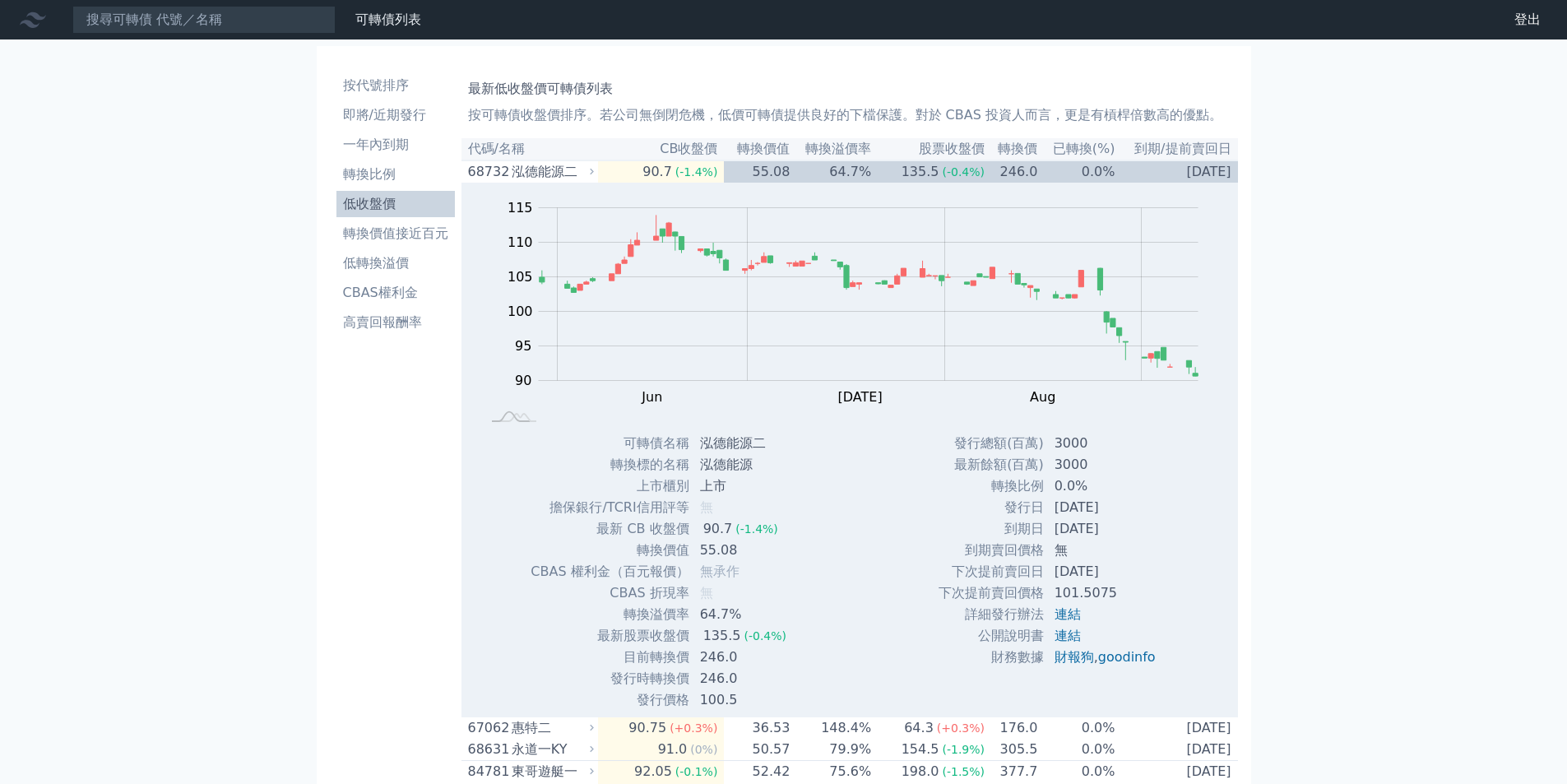
drag, startPoint x: 1381, startPoint y: 240, endPoint x: 1047, endPoint y: 190, distance: 337.7
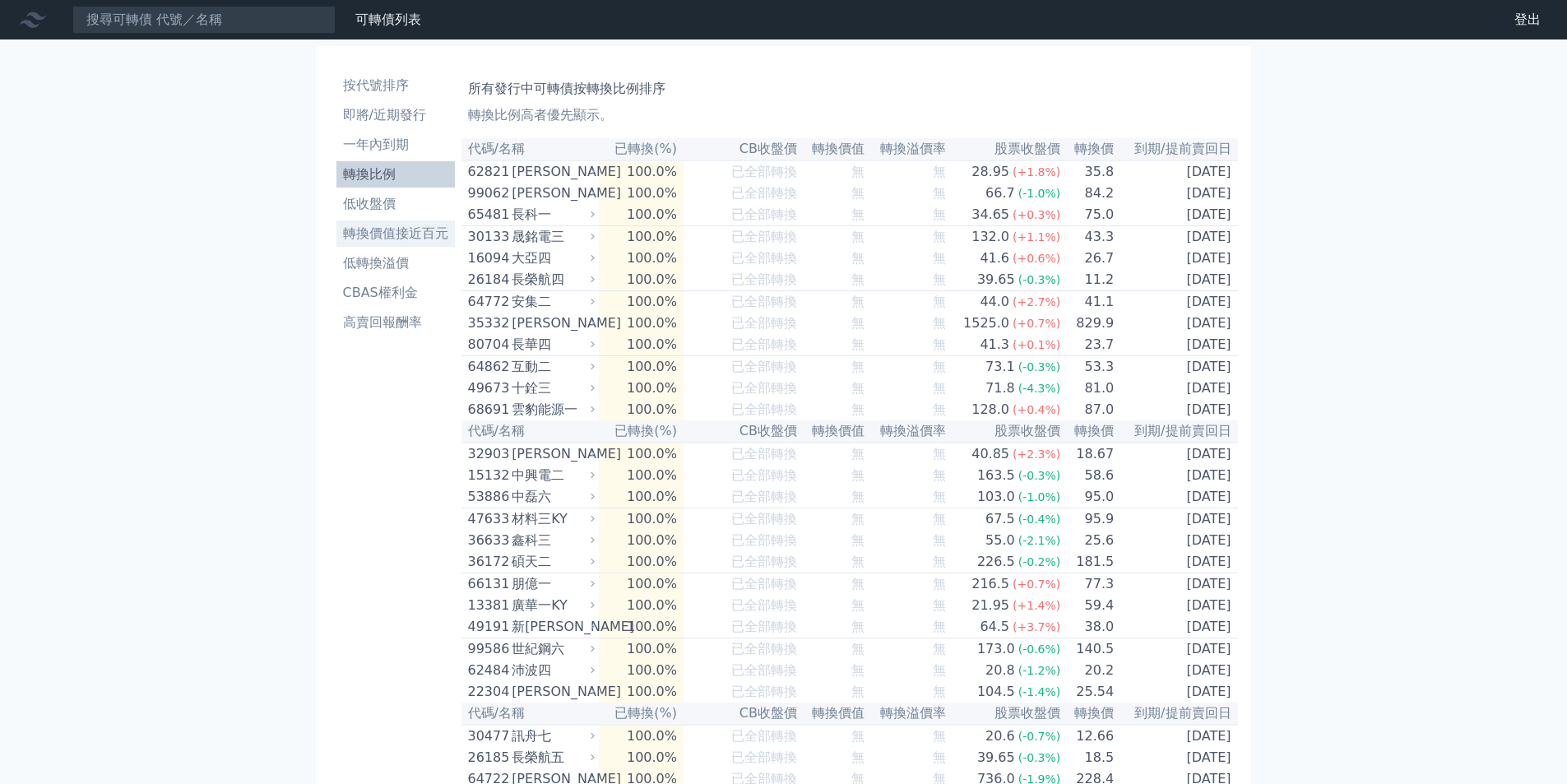
click at [375, 236] on li "轉換價值接近百元" at bounding box center [396, 234] width 119 height 19
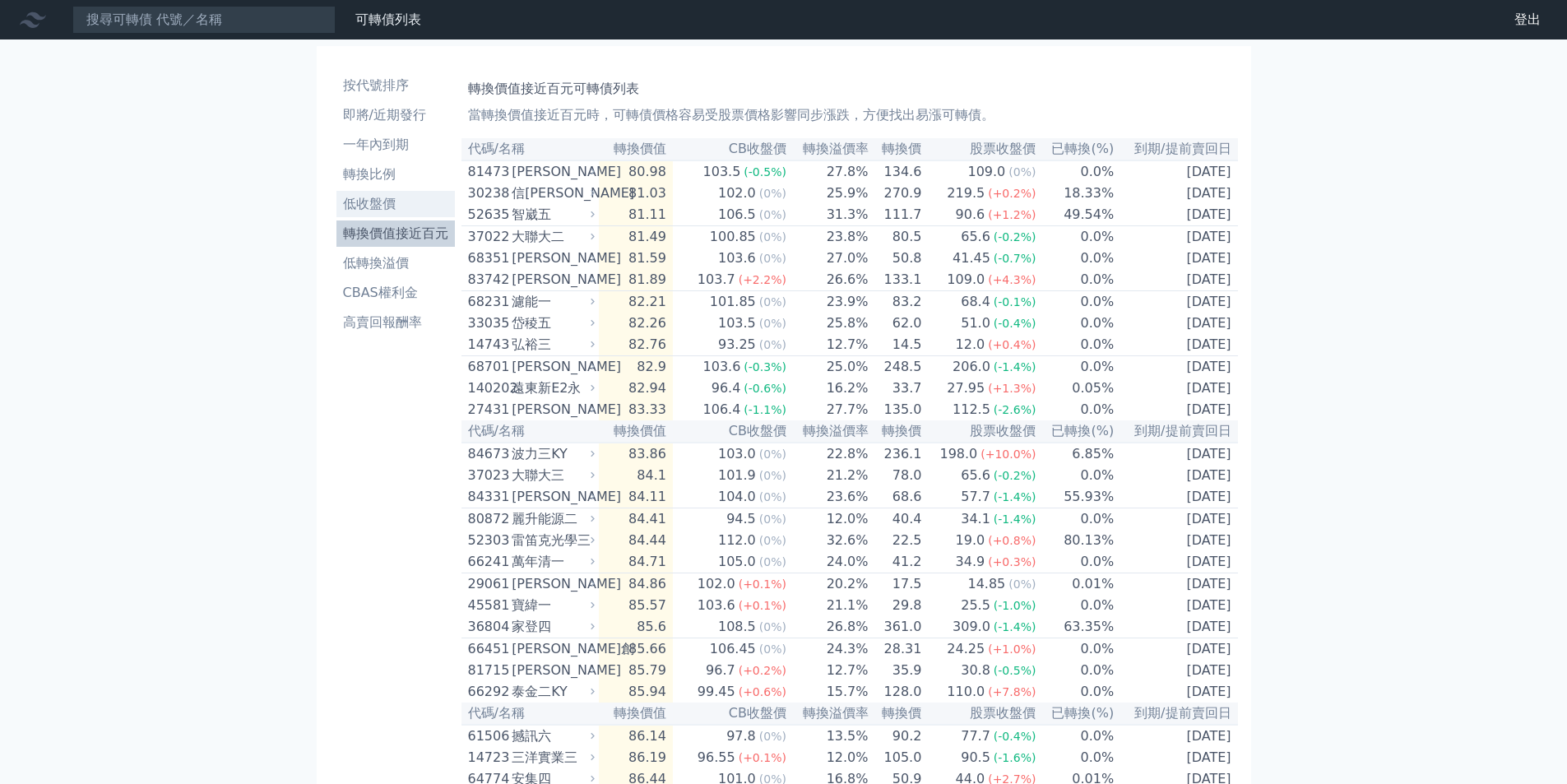
click at [374, 204] on li "低收盤價" at bounding box center [396, 204] width 119 height 19
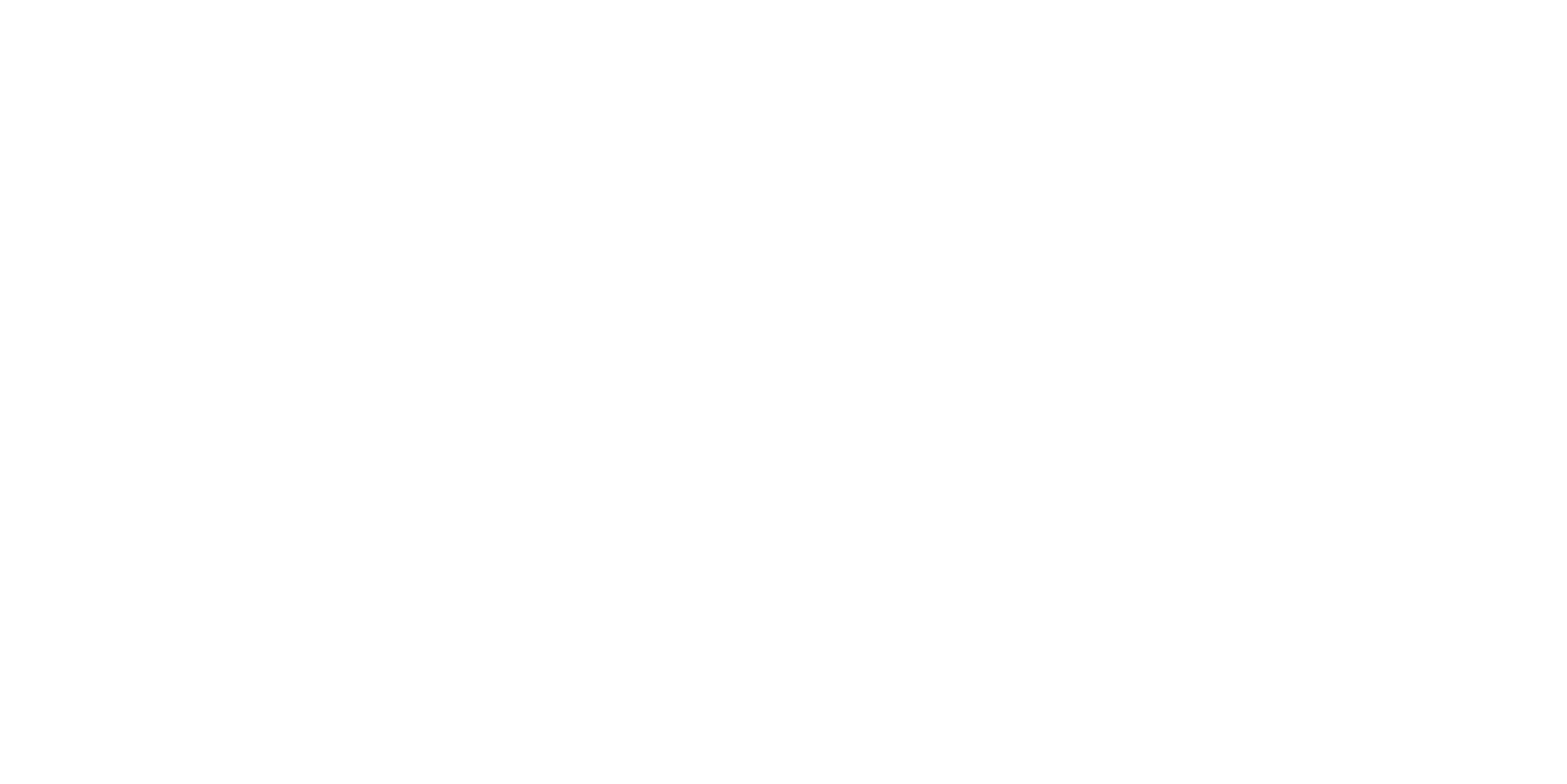
click li "轉換比例"
click li "轉換價值接近百元"
click td "-0.5%"
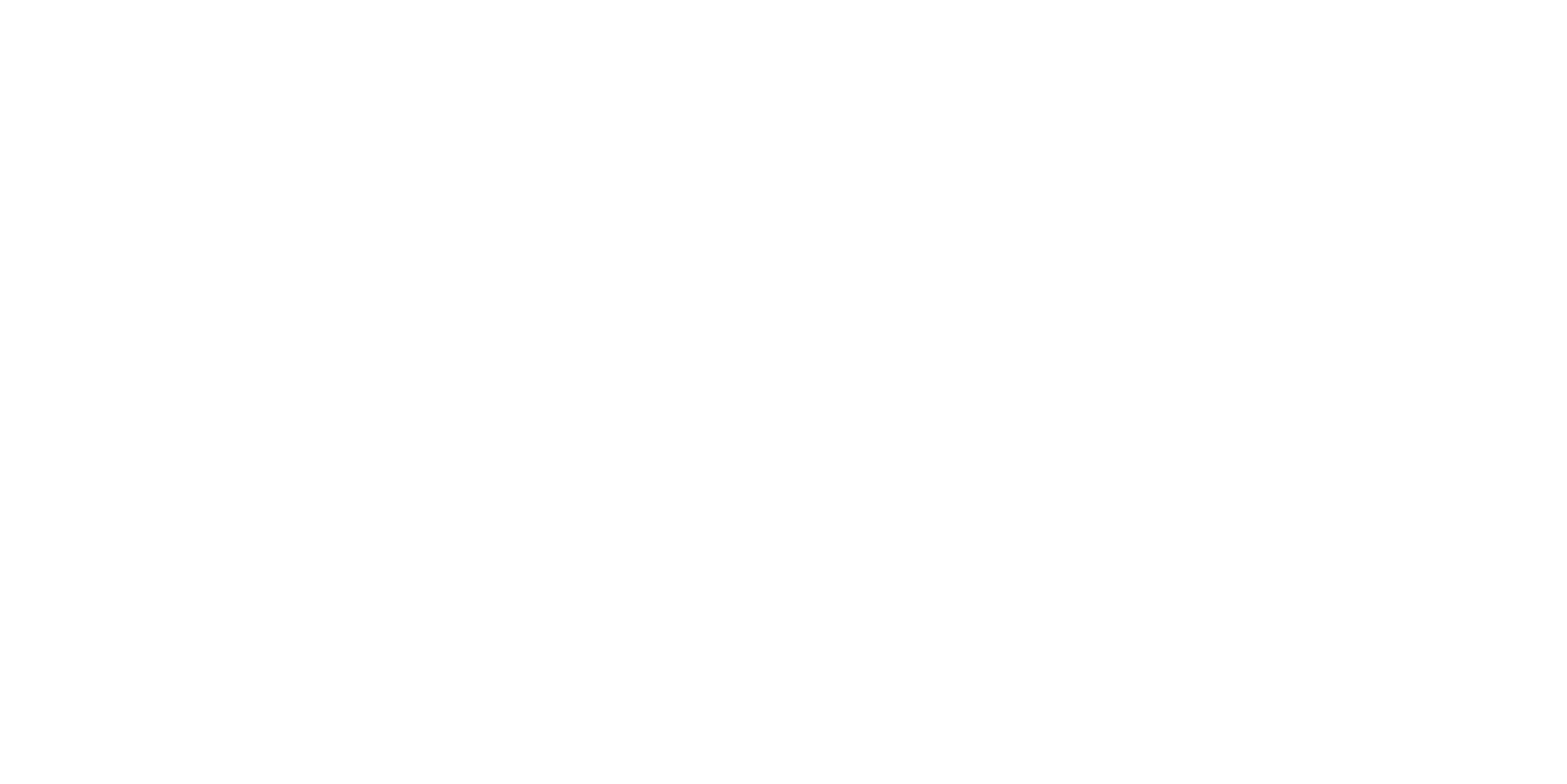
click td "-0.5%"
click td "-2.3%"
click div "69822"
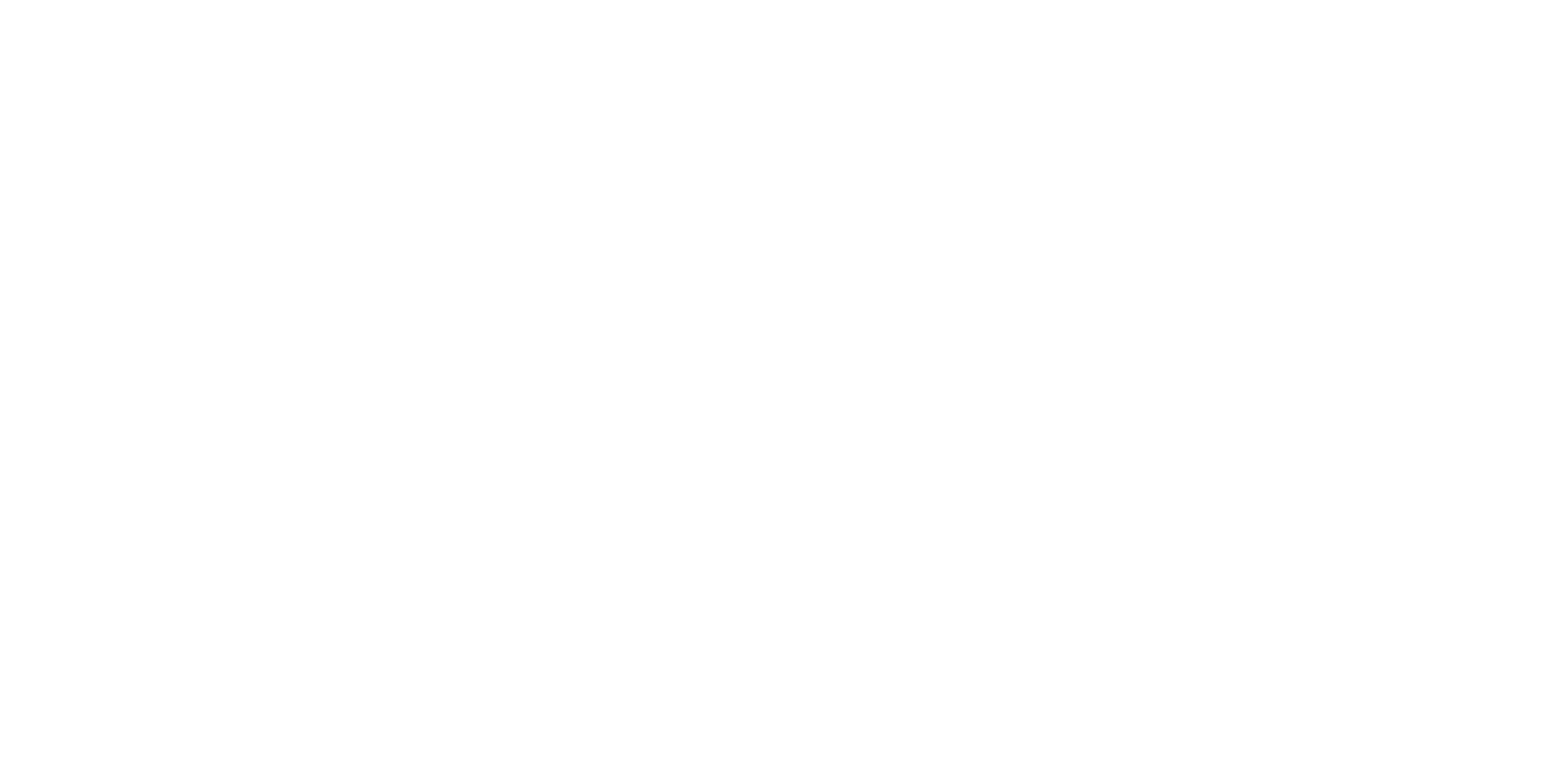
click div "中[PERSON_NAME]"
click th "代碼/名稱"
click li "即將/近期發行"
click li "一年內到期"
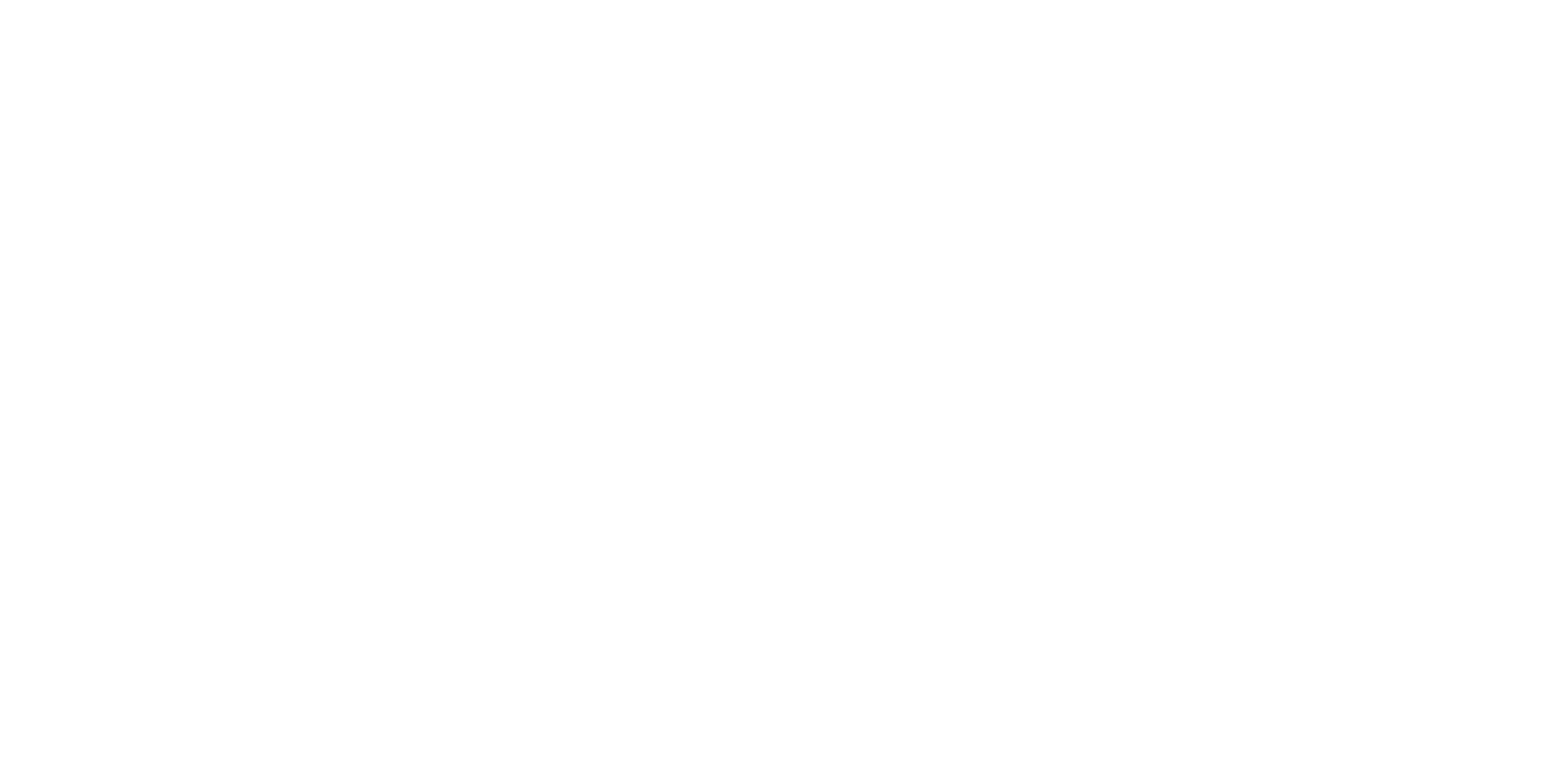
click li "即將/近期發行"
click li "一年內到期"
drag, startPoint x: 463, startPoint y: 173, endPoint x: 1263, endPoint y: 592, distance: 903.1
click div "可轉債列表 財務數據 可轉債列表 財務數據 登出 登出 按代號排序 即將/近期發行 一年內到期 轉換比例 低收盤價 轉換價值接近百元 低轉換溢價"
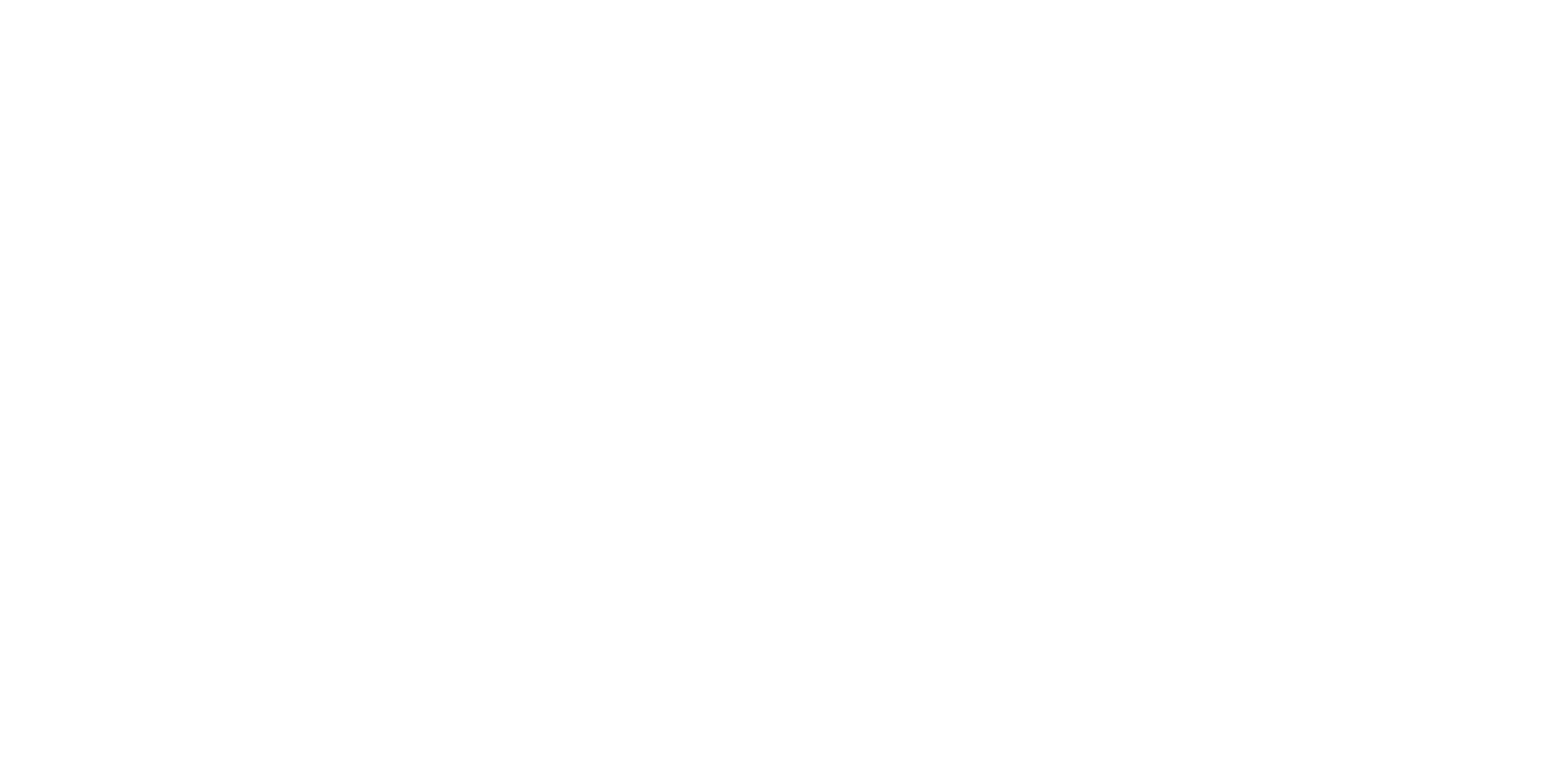
copy table "代碼/名稱 到期日 CB收盤價 轉換價值 轉換溢價率 股票收盤價 轉換價 已轉換(%) 到期/提前賣回日"
drag, startPoint x: 472, startPoint y: 151, endPoint x: 716, endPoint y: 245, distance: 261.5
click table "代碼/名稱 到期日 CB收盤價 轉換價值 轉換溢價率 股票收盤價 轉換價 已轉換(%) 到期/提前賣回日 65913 動力三KY [DATE] 無成交 無 無…"
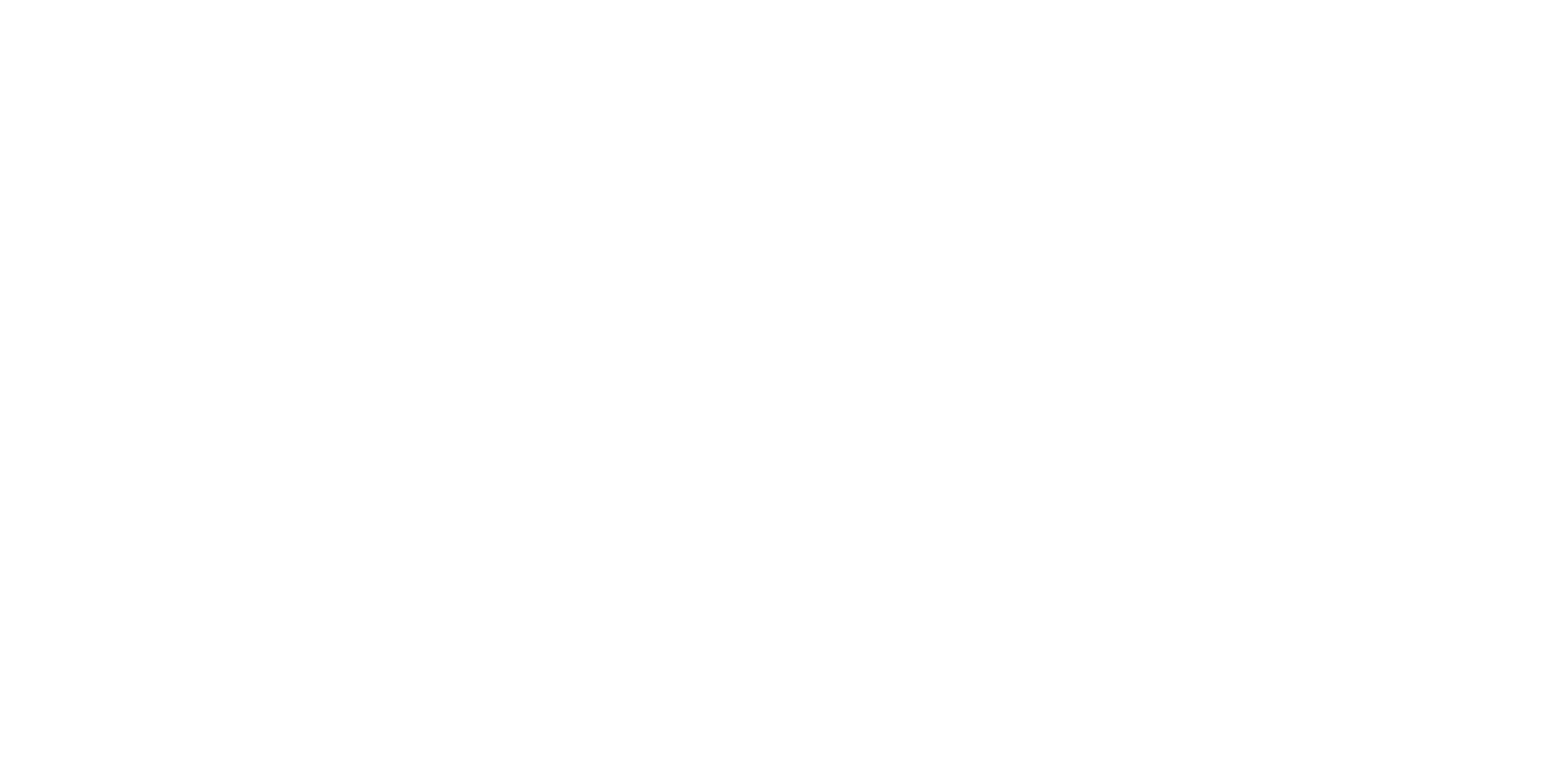
click td "[DATE]"
copy table "lo/ip dol SItam cons adipi elits doe tem(%) in/utlab 63053 etdOL 8248-62-01 mag…"
click div "可轉債列表 財務數據 可轉債列表 財務數據 登出 登出 按代號排序 即將/近期發行 一年內到期 轉換比例 低收盤價 轉換價值接近百元 低轉換溢價"
drag, startPoint x: 451, startPoint y: 482, endPoint x: 1113, endPoint y: 591, distance: 670.9
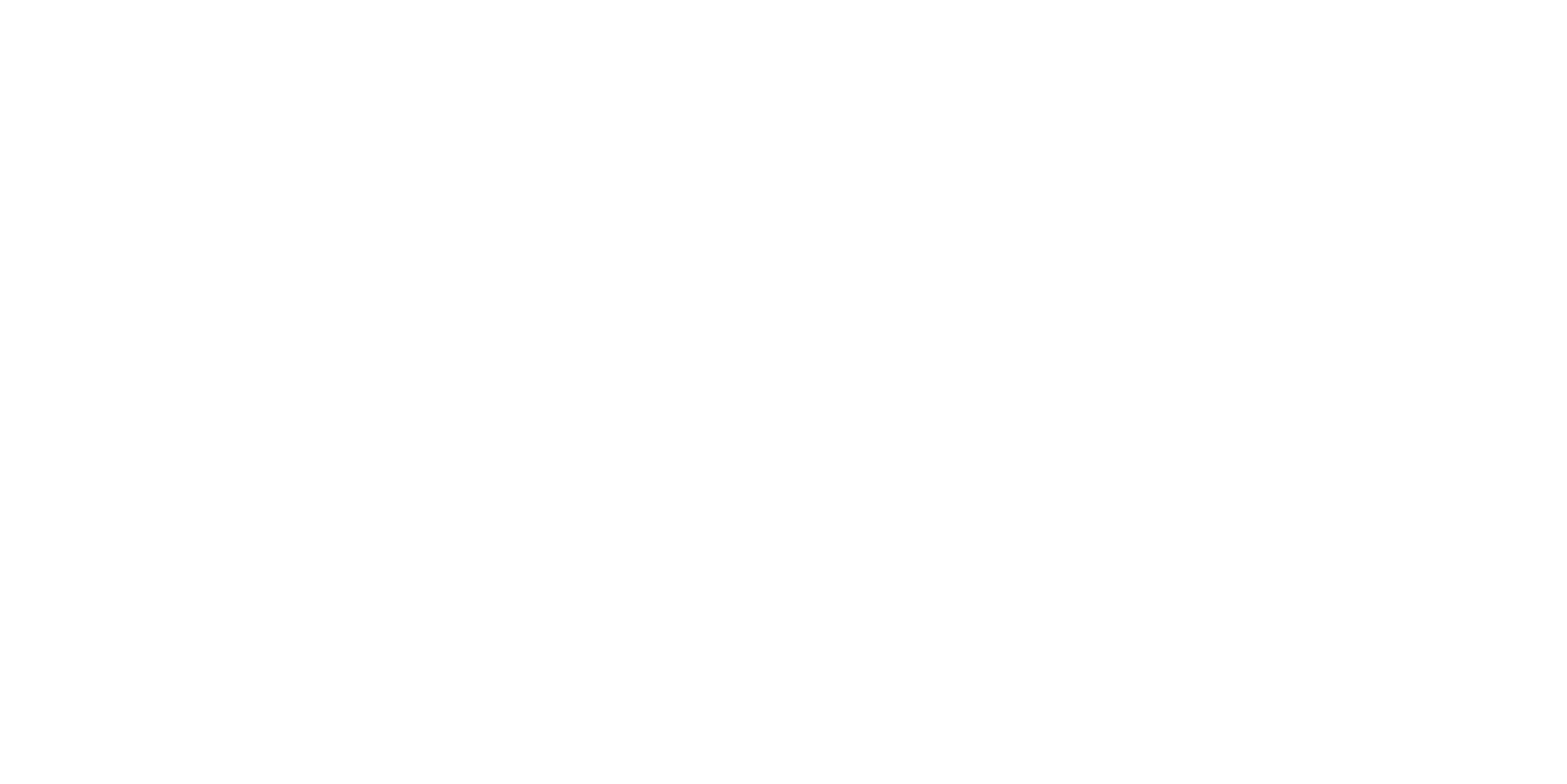
click div "按代號排序 即將/近期發行 一年內到期 轉換比例 低收盤價 轉換價值接近百元 低轉換溢價 CBAS權利金 高賣回報酬率 即將到期可轉債列表 剛到期、或一年內到…"
click div "可轉債列表 財務數據 可轉債列表 財務數據 登出 登出 按代號排序 即將/近期發行 一年內到期 轉換比例 低收盤價 轉換價值接近百元 低轉換溢價"
click li "轉換價值接近百元"
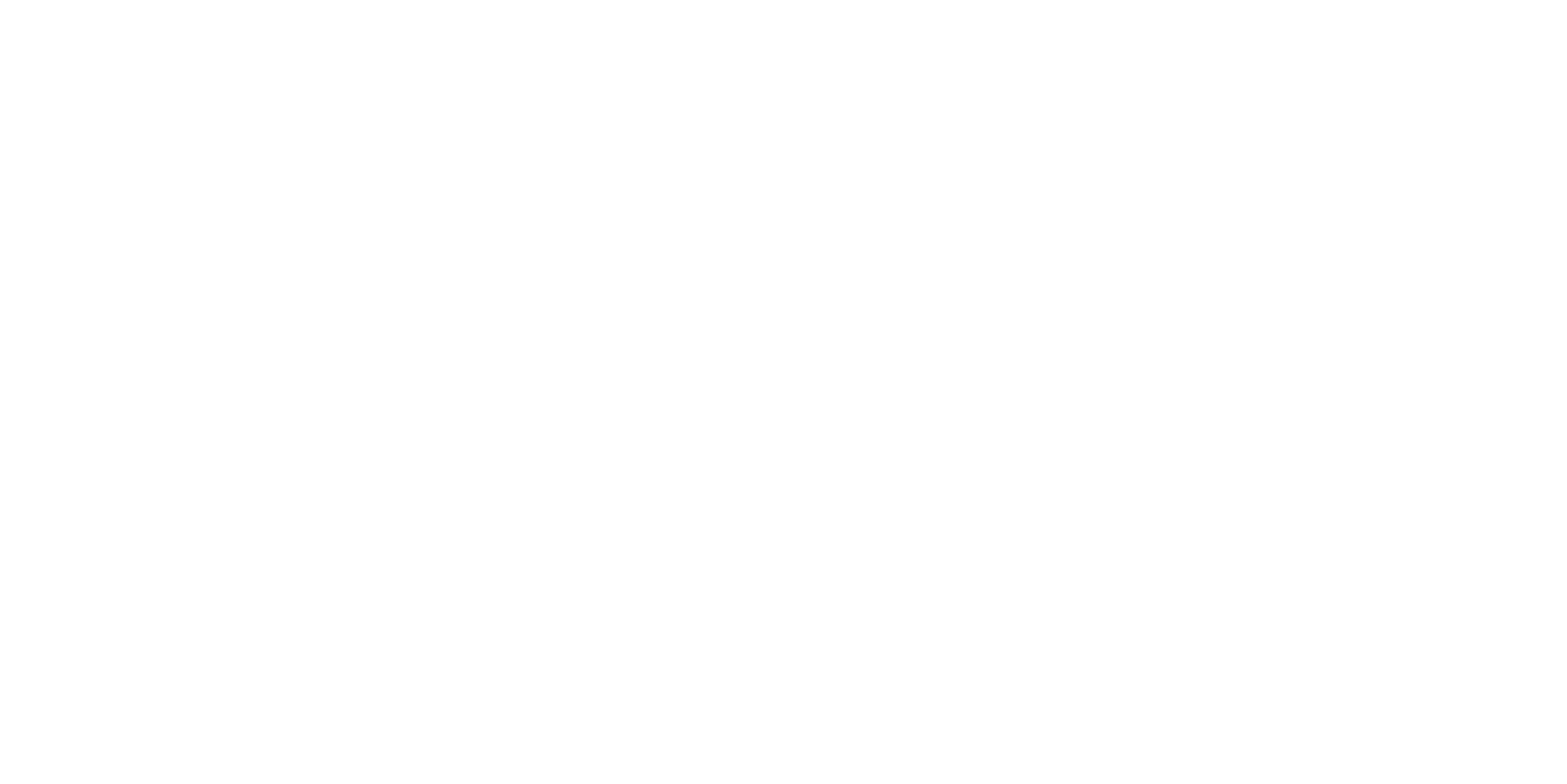
click li "轉換價值接近百元"
click li "低轉換溢價"
